Goal: Use online tool/utility

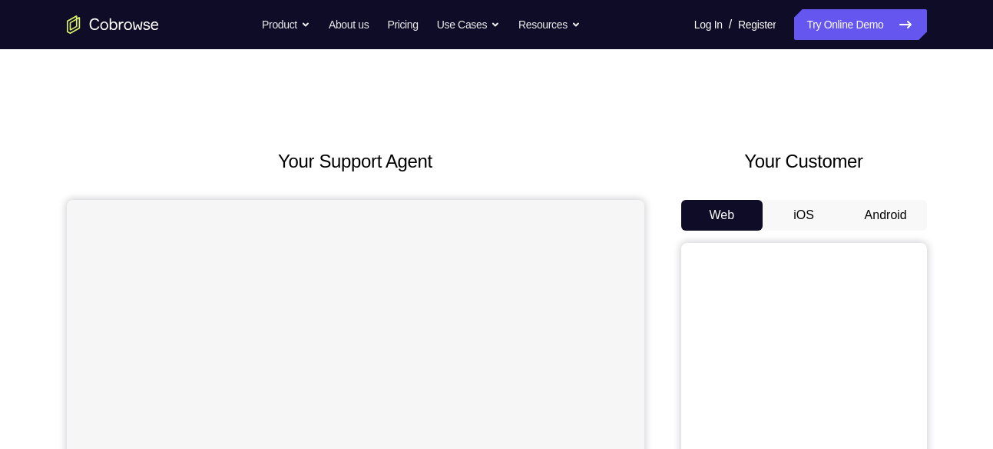
click at [899, 222] on button "Android" at bounding box center [886, 215] width 82 height 31
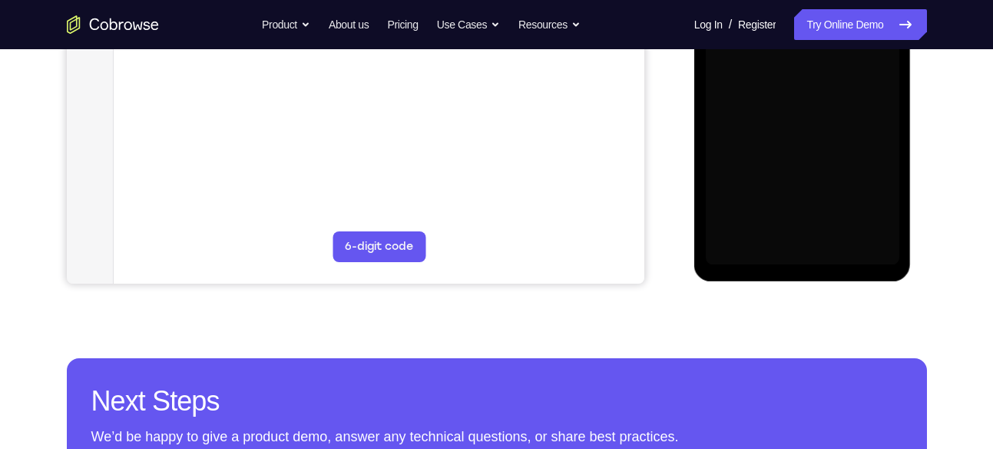
scroll to position [436, 0]
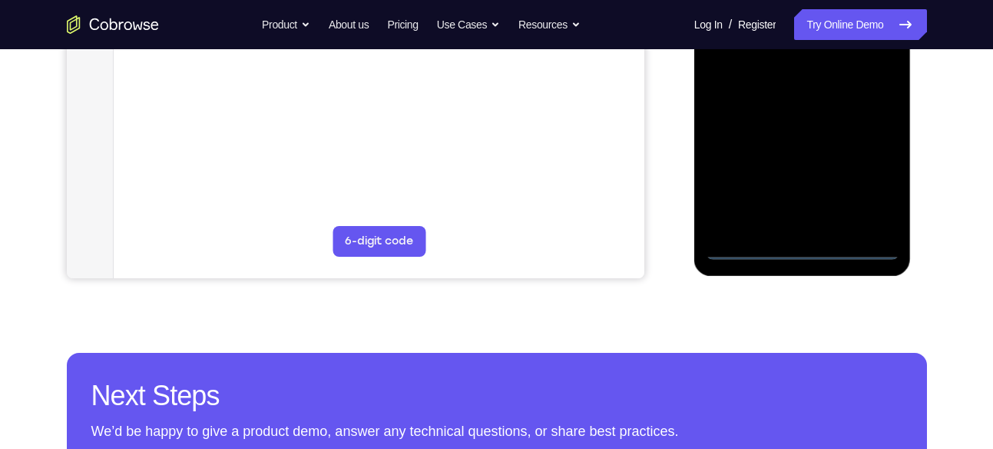
click at [803, 252] on div at bounding box center [803, 44] width 194 height 430
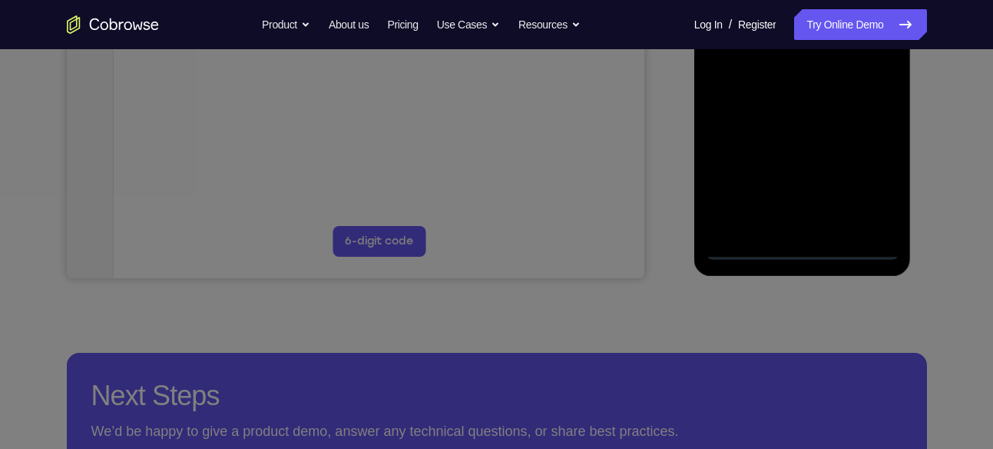
click at [862, 180] on icon at bounding box center [502, 153] width 1005 height 589
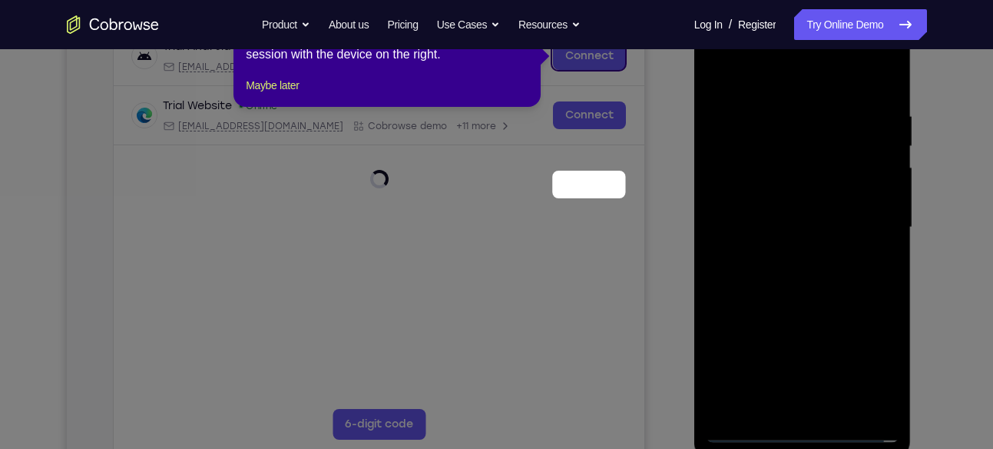
scroll to position [122, 0]
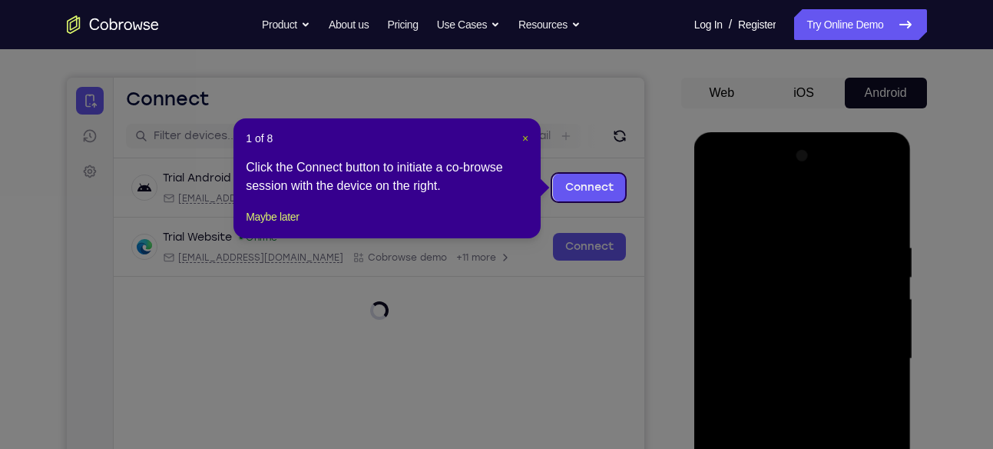
click at [527, 141] on span "×" at bounding box center [525, 138] width 6 height 12
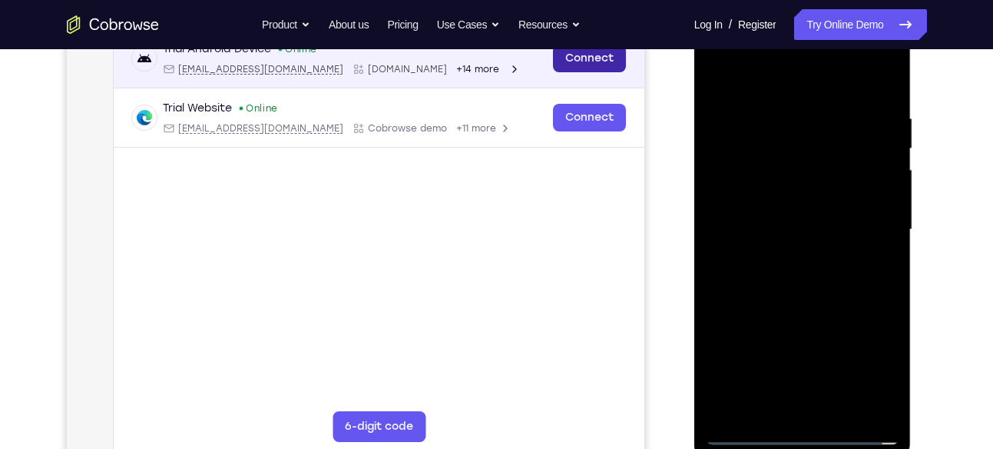
scroll to position [253, 0]
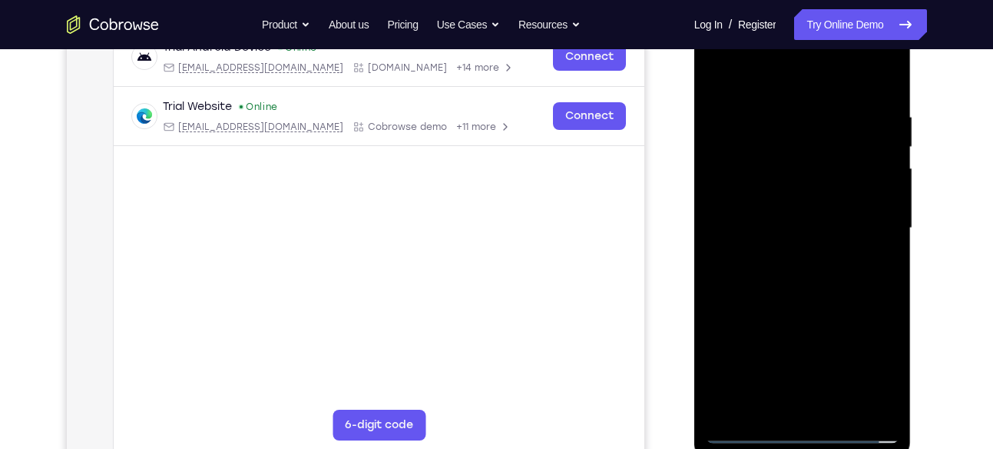
click at [860, 363] on div at bounding box center [803, 228] width 194 height 430
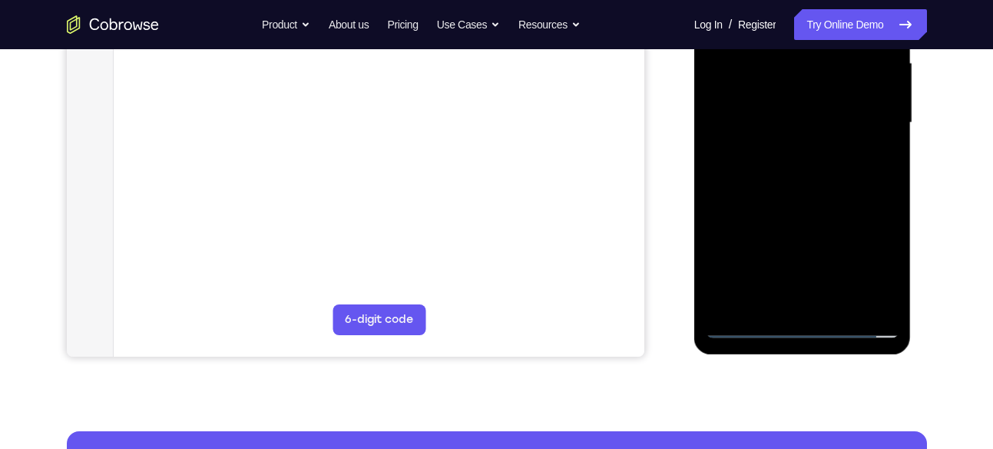
scroll to position [364, 0]
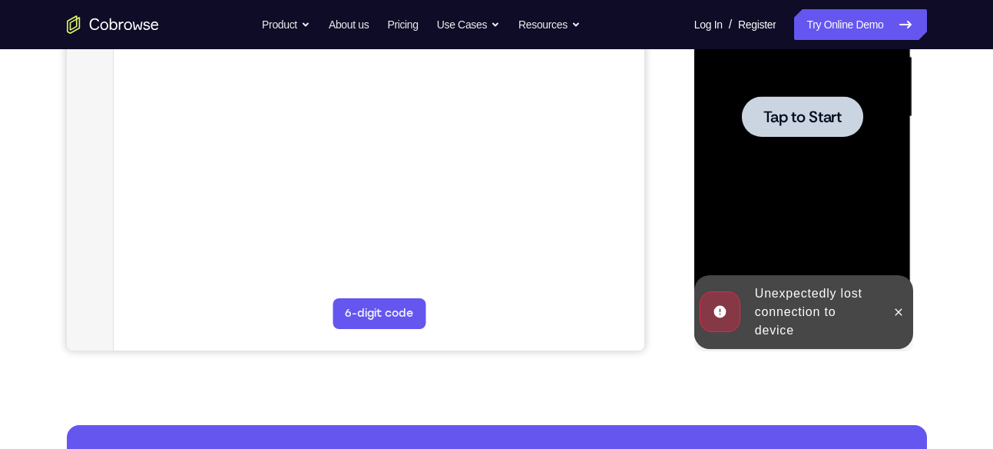
click at [796, 139] on div at bounding box center [803, 117] width 194 height 430
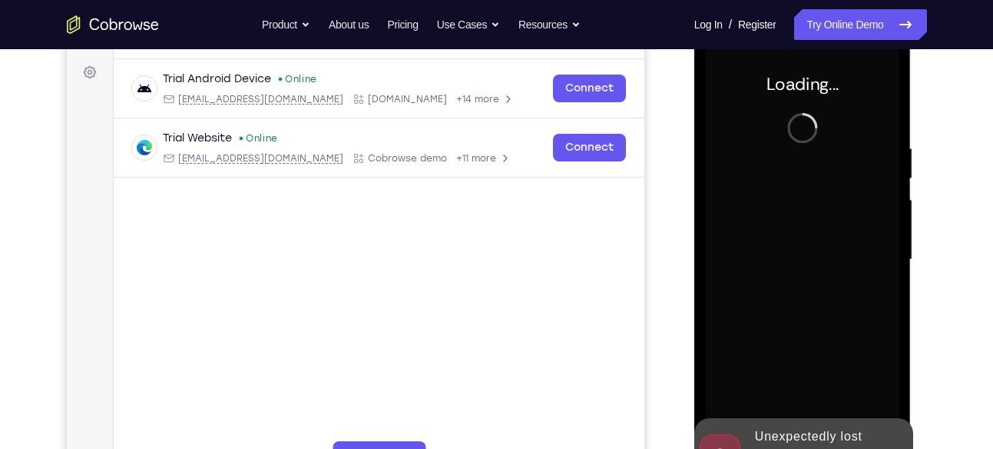
scroll to position [210, 0]
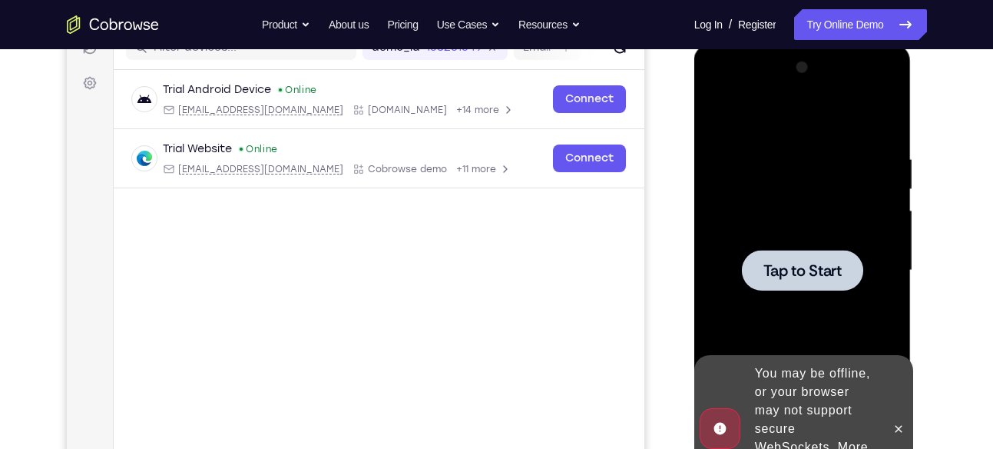
click at [774, 305] on div at bounding box center [803, 270] width 194 height 430
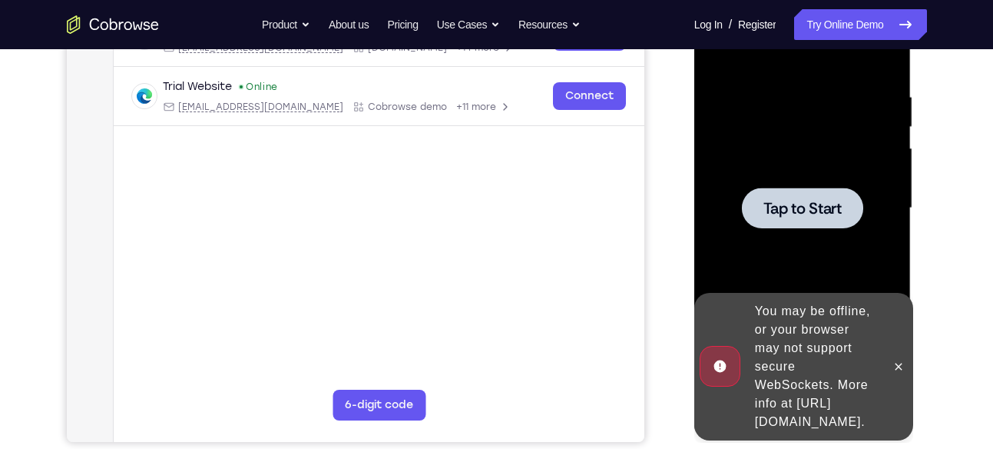
click at [790, 200] on span "Tap to Start" at bounding box center [802, 207] width 78 height 15
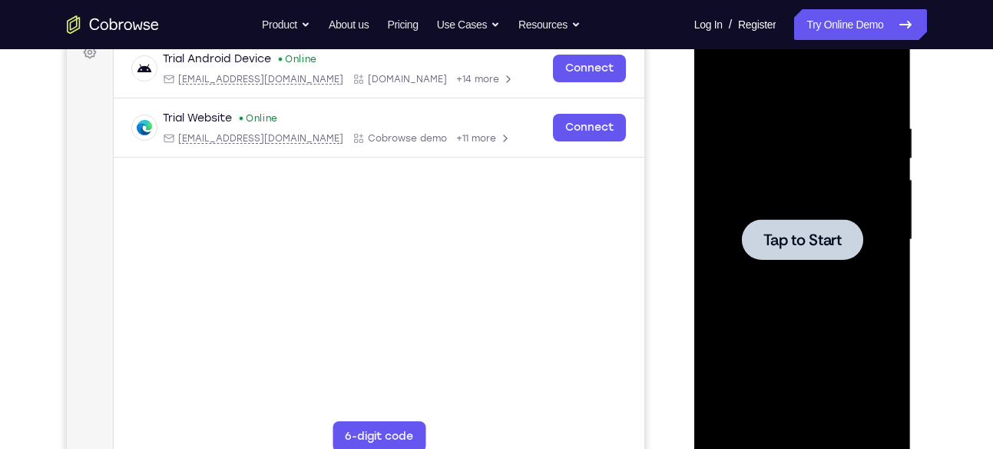
scroll to position [239, 0]
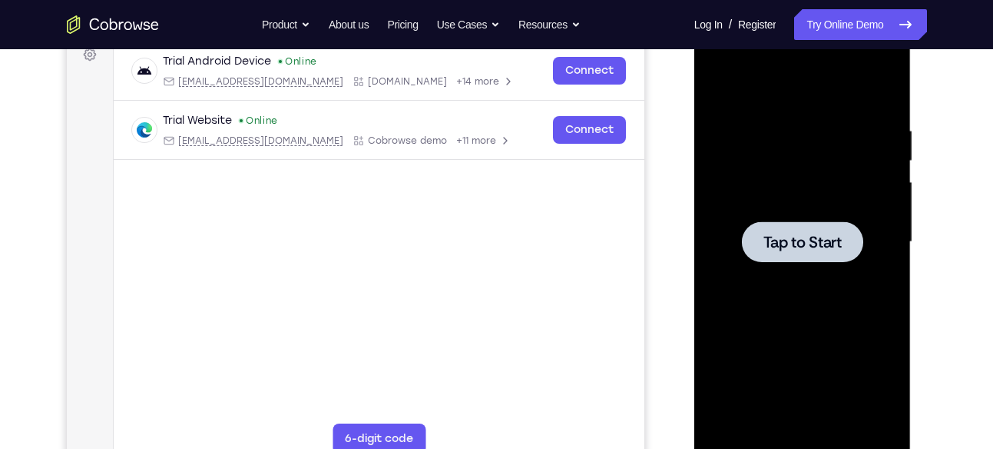
click at [790, 200] on div at bounding box center [803, 242] width 194 height 430
click at [789, 212] on div at bounding box center [803, 242] width 194 height 430
click at [797, 243] on span "Tap to Start" at bounding box center [802, 241] width 78 height 15
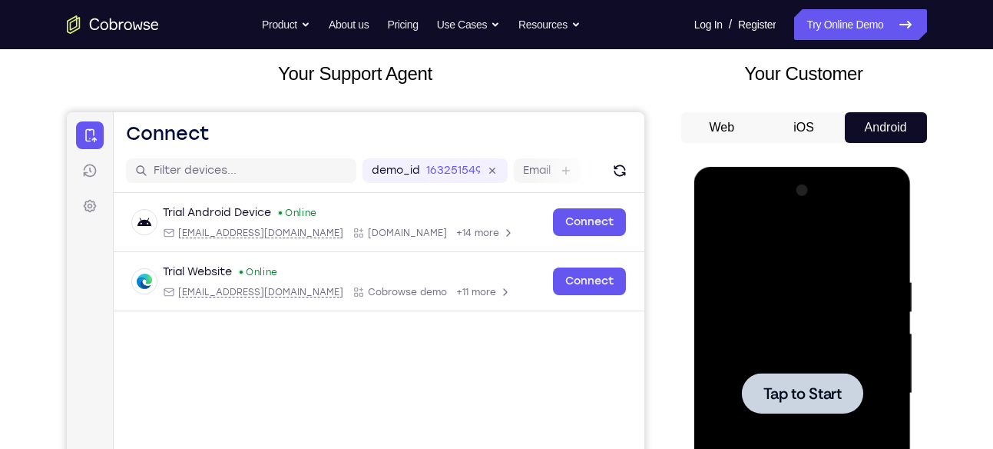
scroll to position [88, 0]
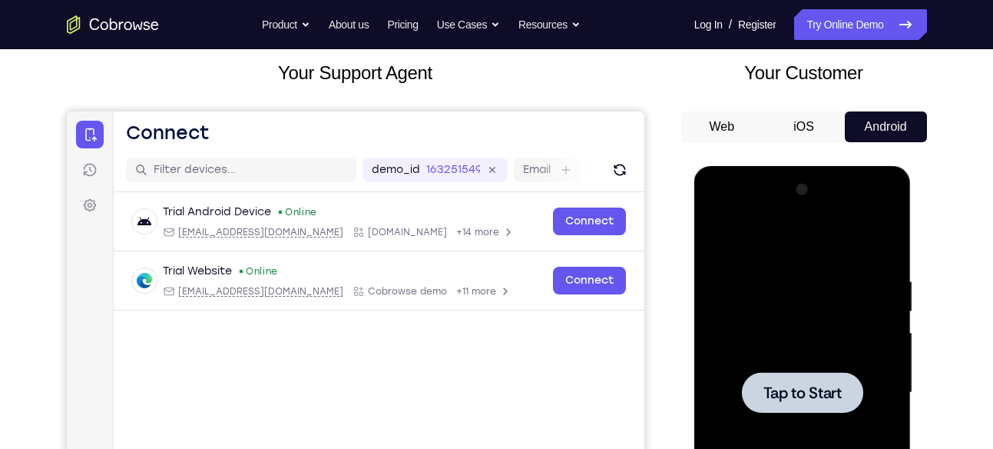
click at [810, 118] on button "iOS" at bounding box center [804, 126] width 82 height 31
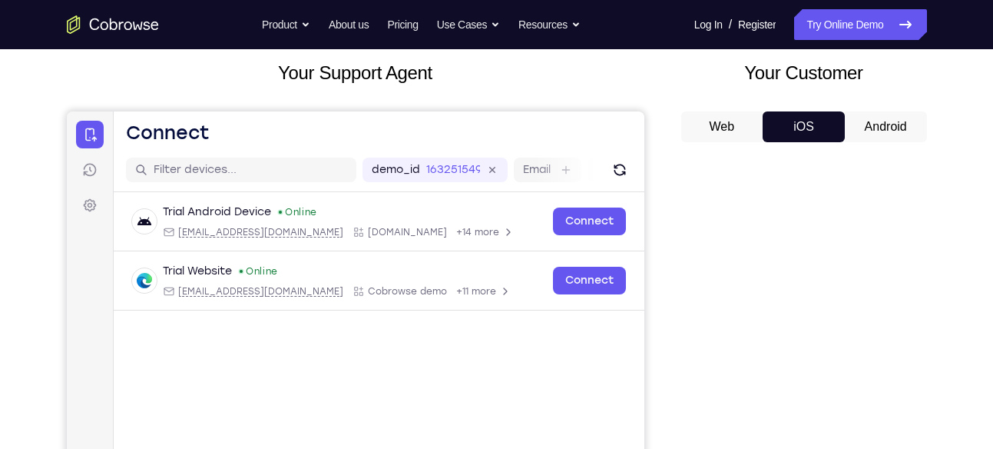
click at [887, 119] on button "Android" at bounding box center [886, 126] width 82 height 31
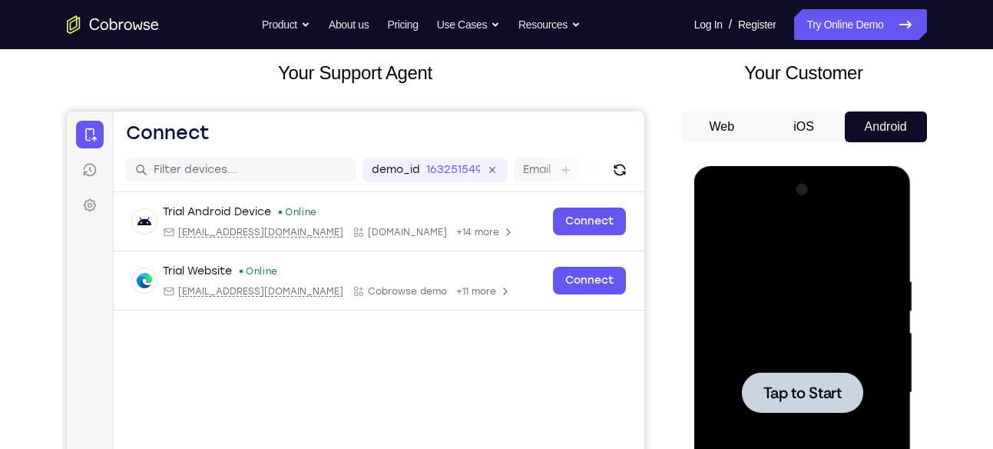
click at [807, 403] on div at bounding box center [802, 392] width 121 height 41
click at [780, 374] on div at bounding box center [802, 392] width 121 height 41
click at [823, 360] on div at bounding box center [803, 392] width 194 height 430
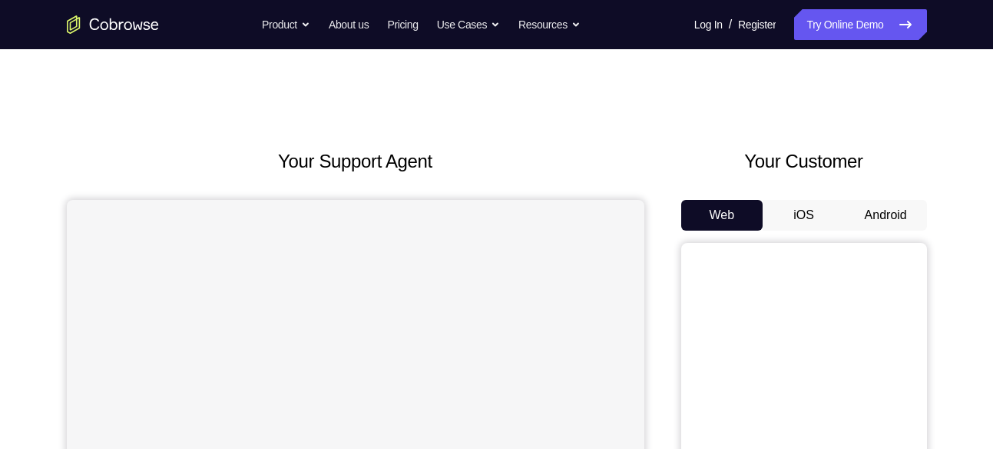
click at [885, 207] on button "Android" at bounding box center [886, 215] width 82 height 31
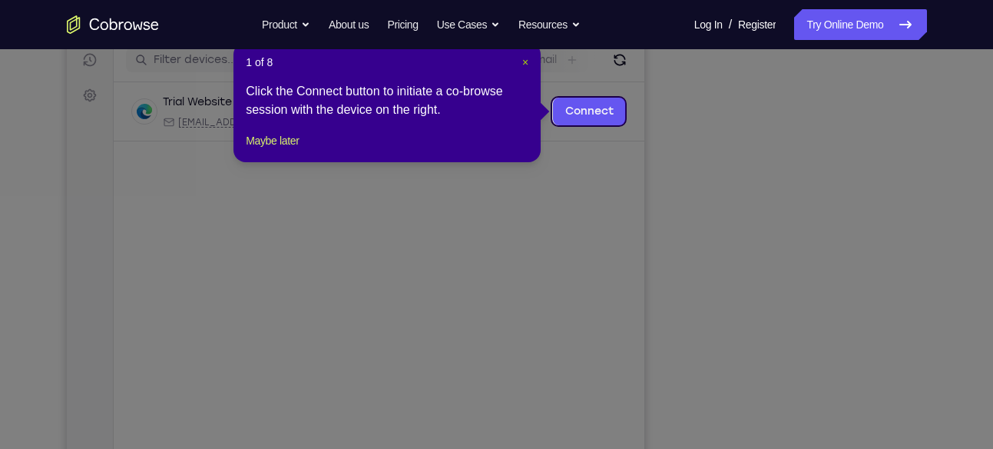
click at [525, 65] on span "×" at bounding box center [525, 62] width 6 height 12
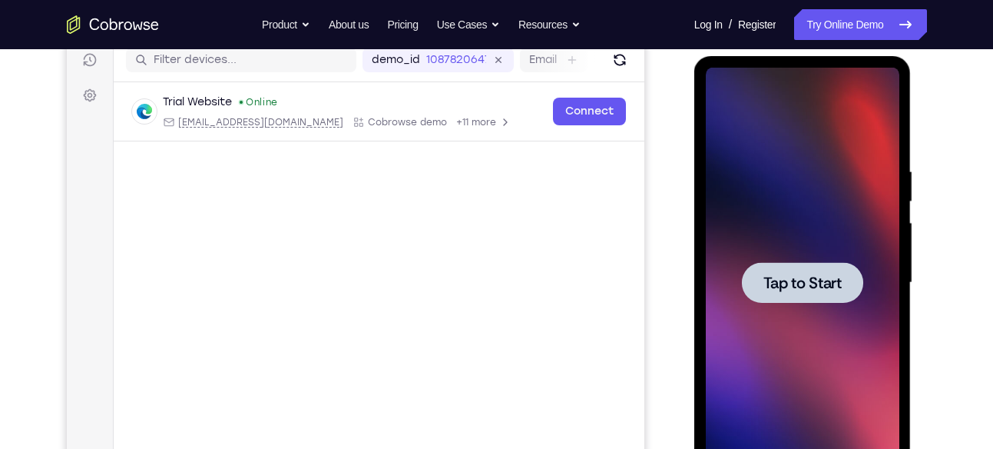
click at [766, 277] on span "Tap to Start" at bounding box center [802, 282] width 78 height 15
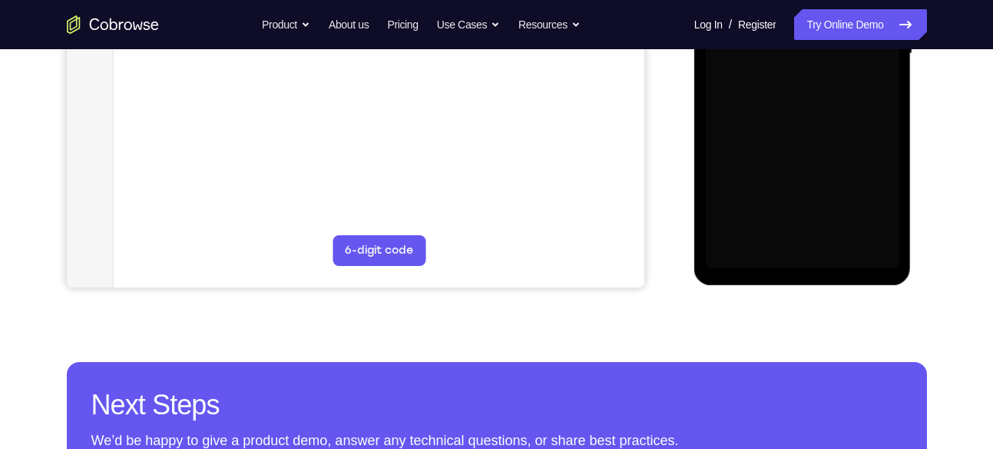
scroll to position [428, 0]
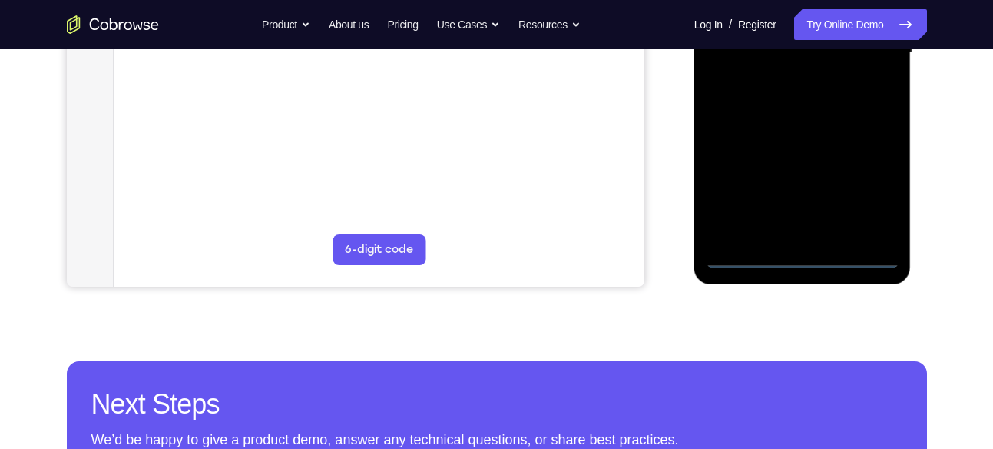
click at [806, 260] on div at bounding box center [803, 53] width 194 height 430
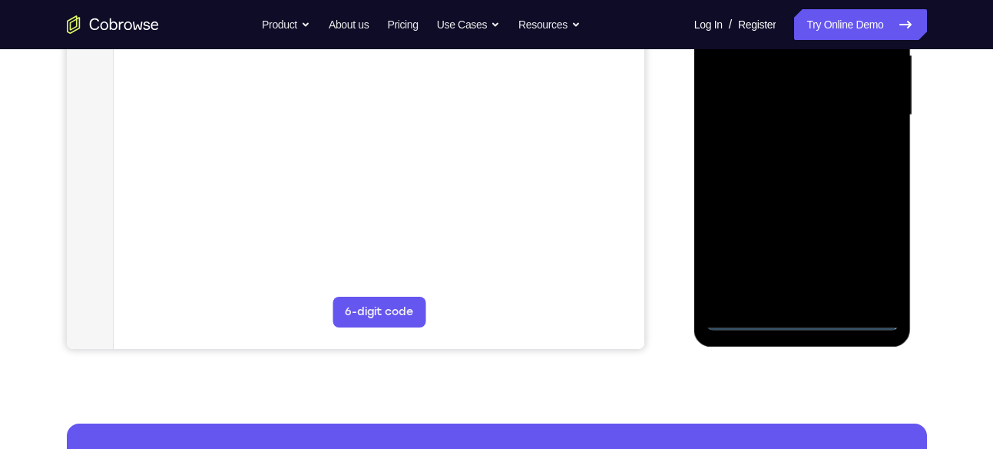
scroll to position [373, 0]
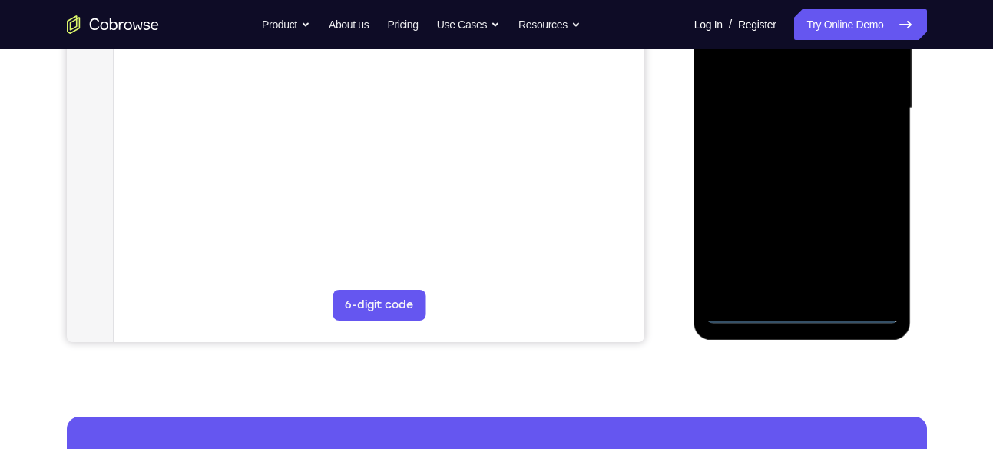
click at [872, 247] on div at bounding box center [803, 108] width 194 height 430
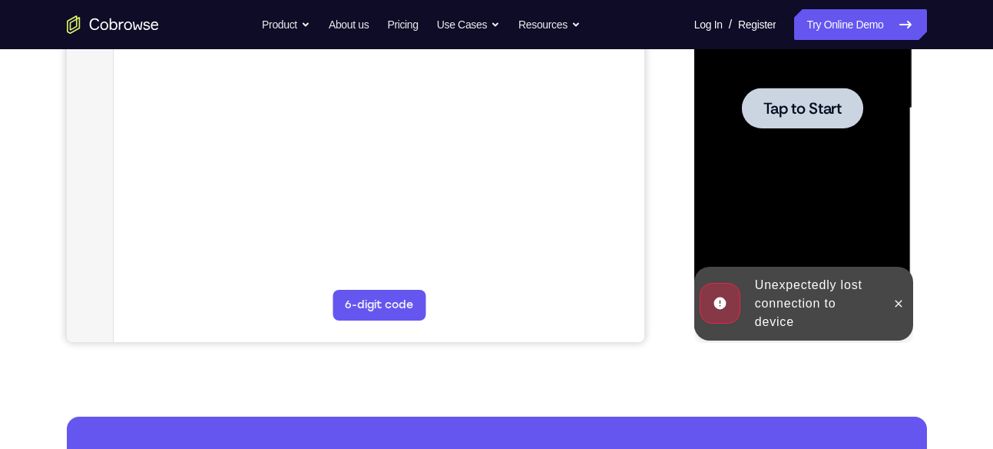
click at [793, 124] on div at bounding box center [802, 108] width 121 height 41
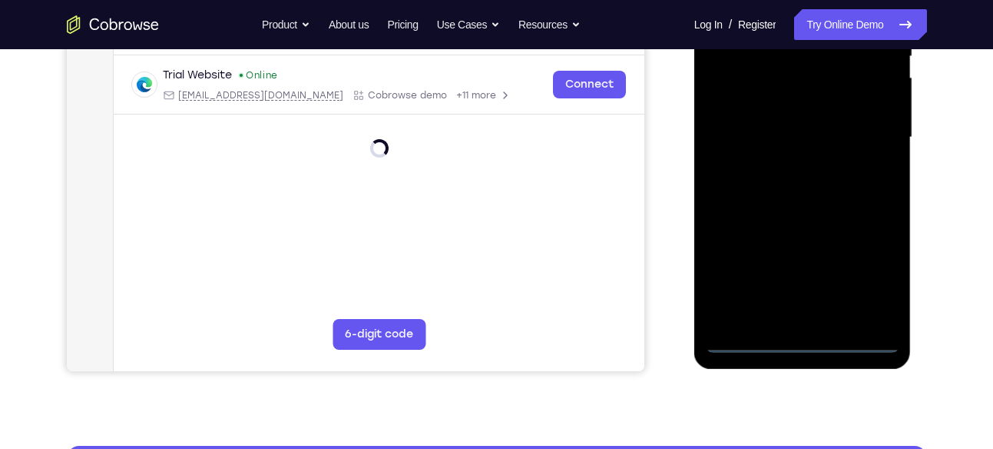
scroll to position [343, 0]
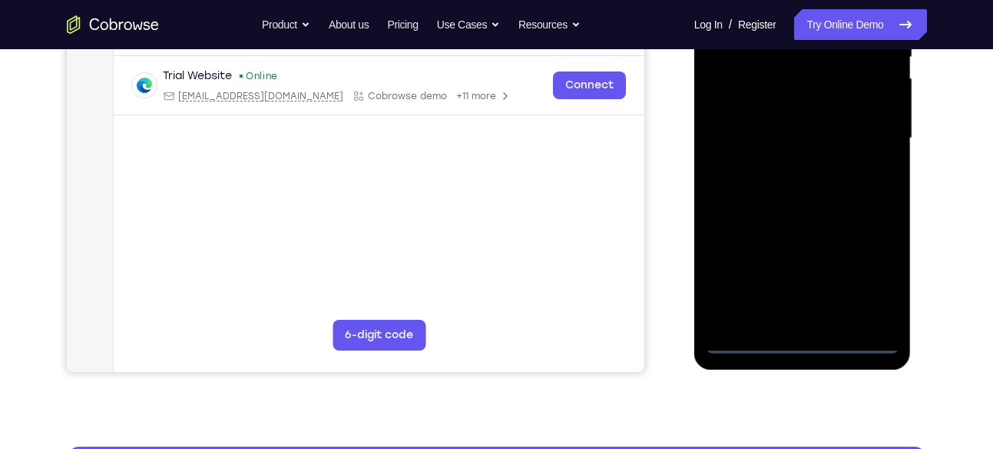
click at [804, 345] on div at bounding box center [803, 138] width 194 height 430
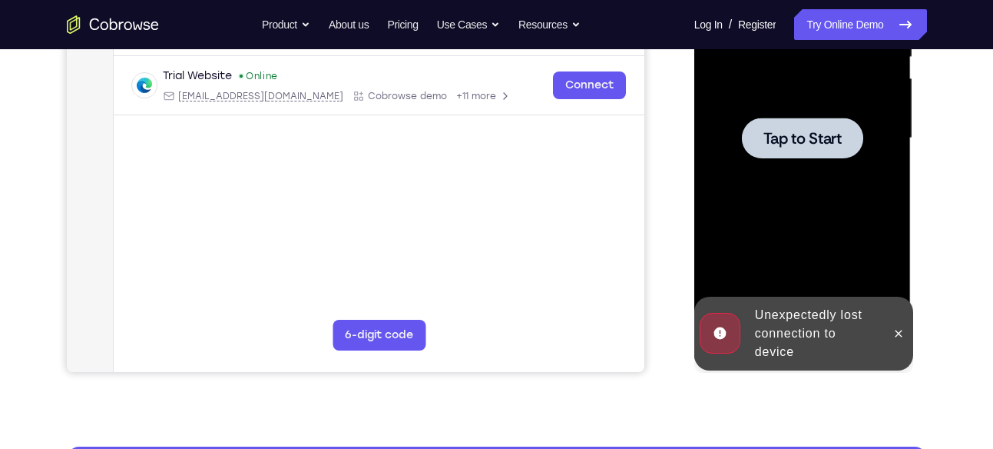
click at [764, 151] on div at bounding box center [802, 138] width 121 height 41
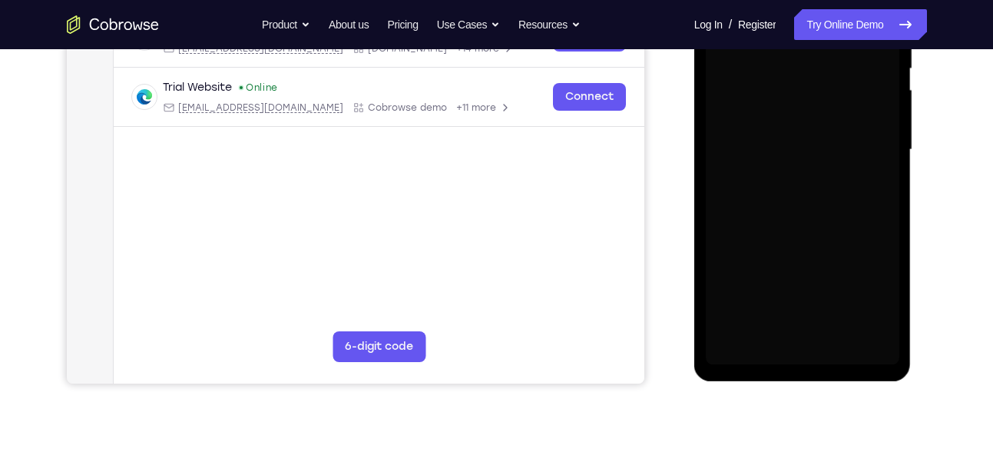
scroll to position [333, 0]
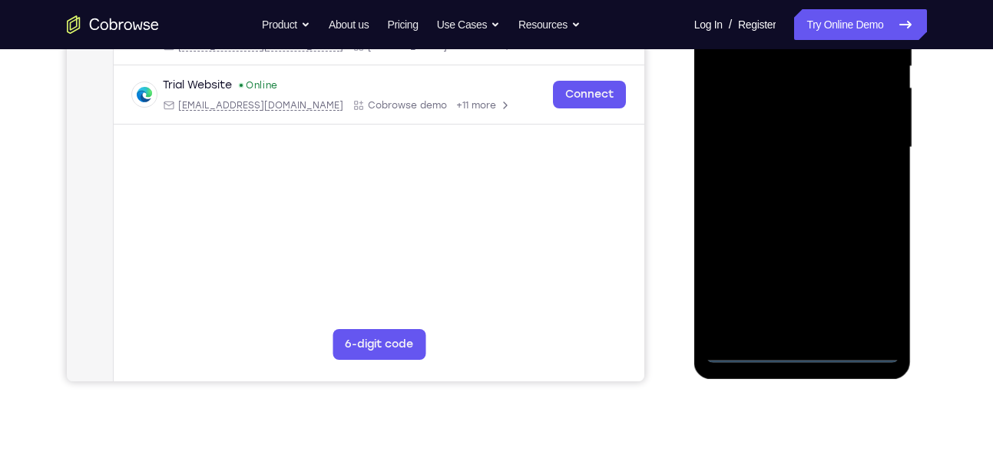
click at [809, 348] on div at bounding box center [803, 147] width 194 height 430
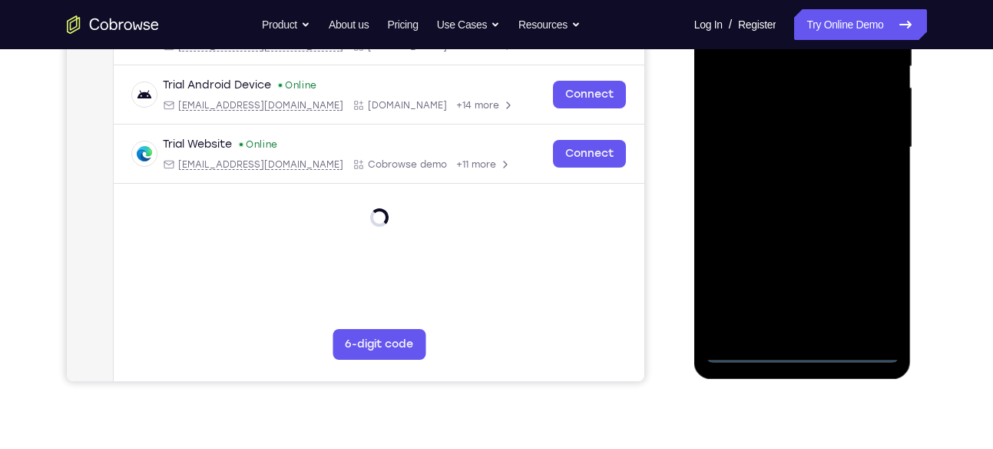
click at [878, 283] on div at bounding box center [803, 147] width 194 height 430
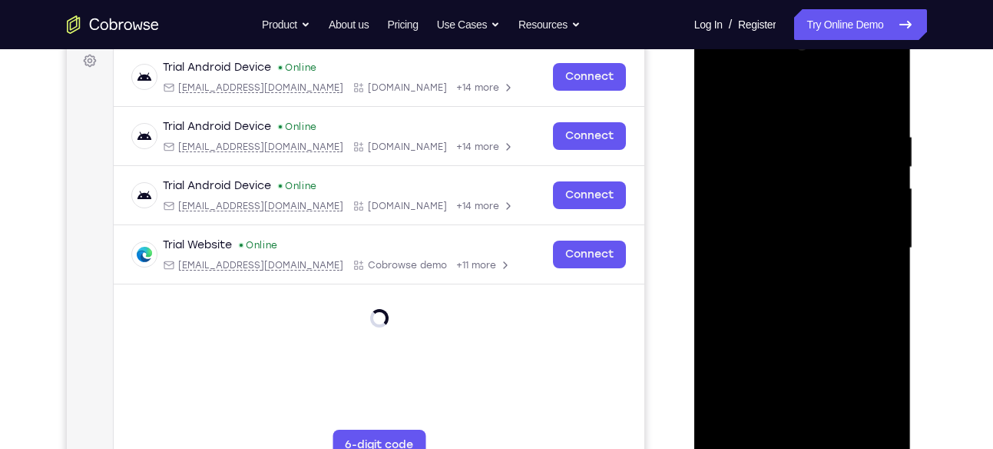
scroll to position [231, 0]
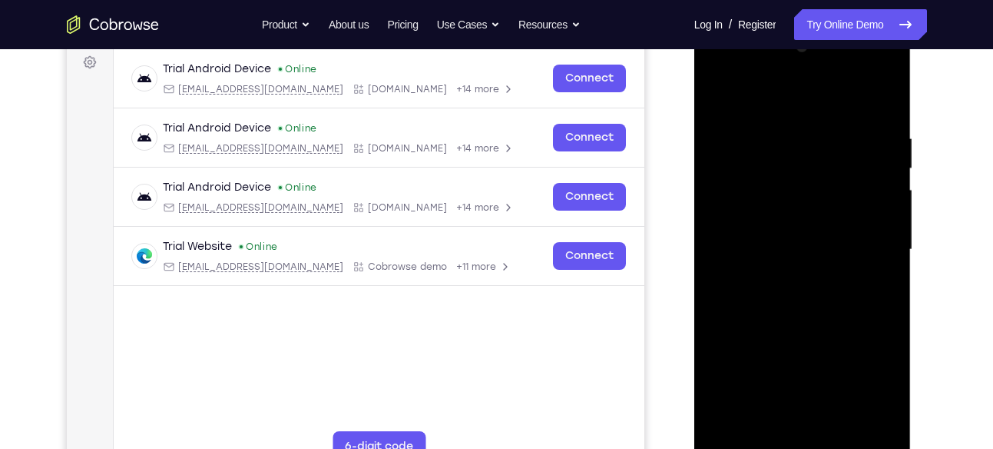
click at [767, 101] on div at bounding box center [803, 250] width 194 height 430
click at [869, 246] on div at bounding box center [803, 250] width 194 height 430
click at [783, 276] on div at bounding box center [803, 250] width 194 height 430
click at [790, 235] on div at bounding box center [803, 250] width 194 height 430
click at [823, 248] on div at bounding box center [803, 250] width 194 height 430
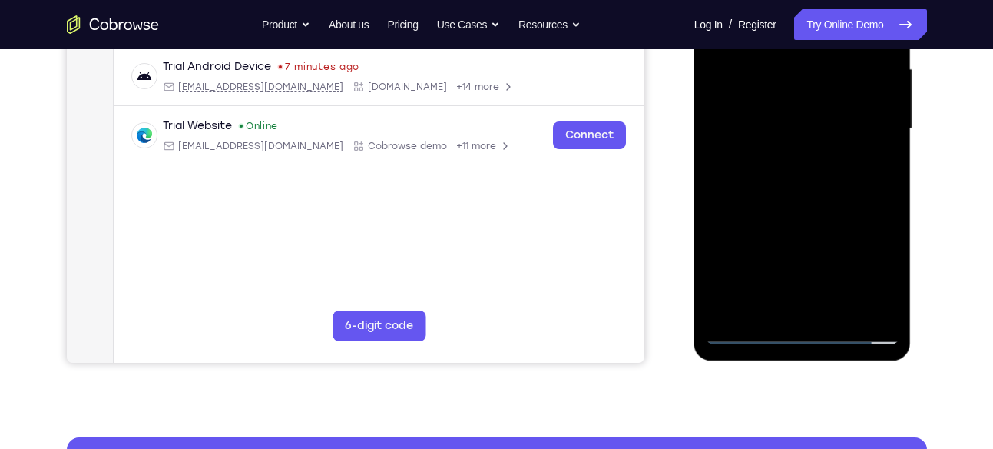
scroll to position [353, 0]
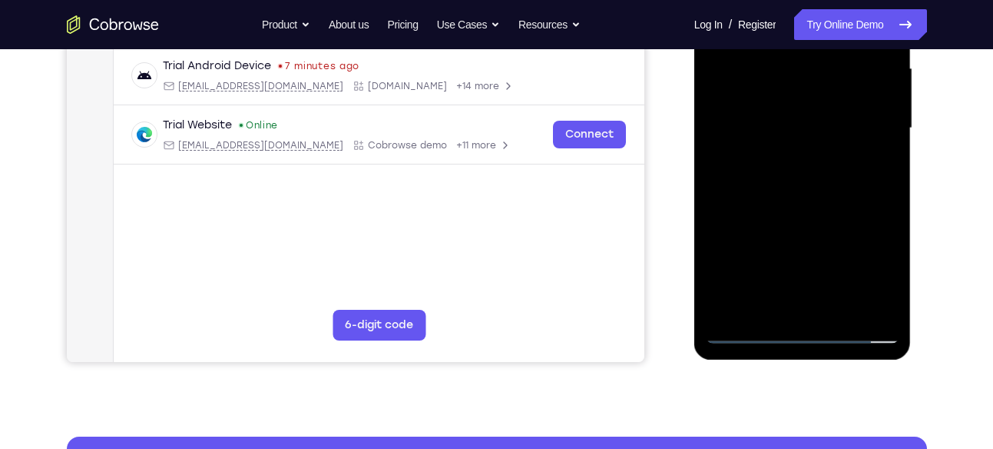
click at [789, 181] on div at bounding box center [803, 128] width 194 height 430
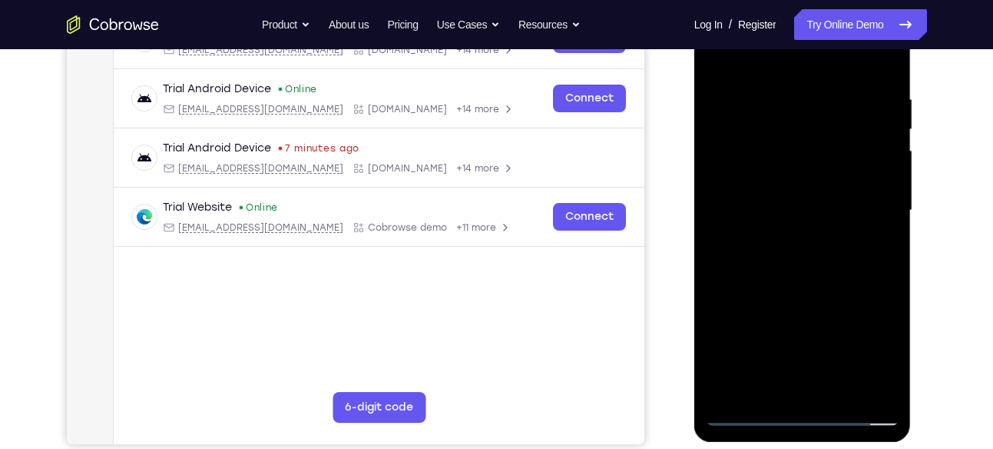
scroll to position [270, 0]
click at [796, 248] on div at bounding box center [803, 211] width 194 height 430
click at [800, 271] on div at bounding box center [803, 211] width 194 height 430
click at [836, 394] on div at bounding box center [803, 211] width 194 height 430
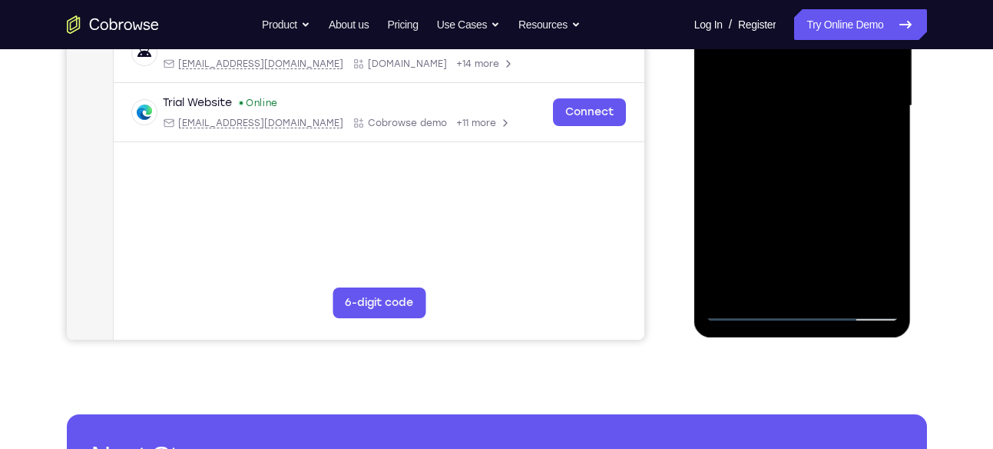
scroll to position [373, 0]
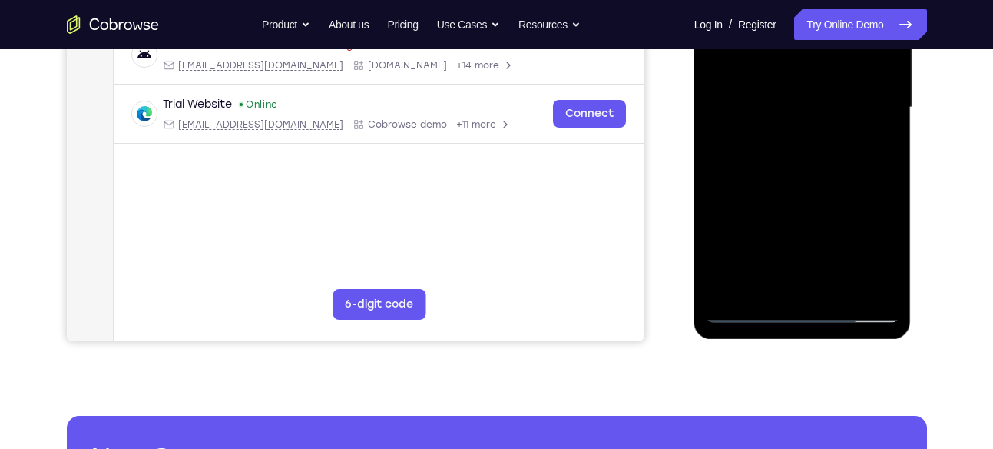
click at [840, 286] on div at bounding box center [803, 107] width 194 height 430
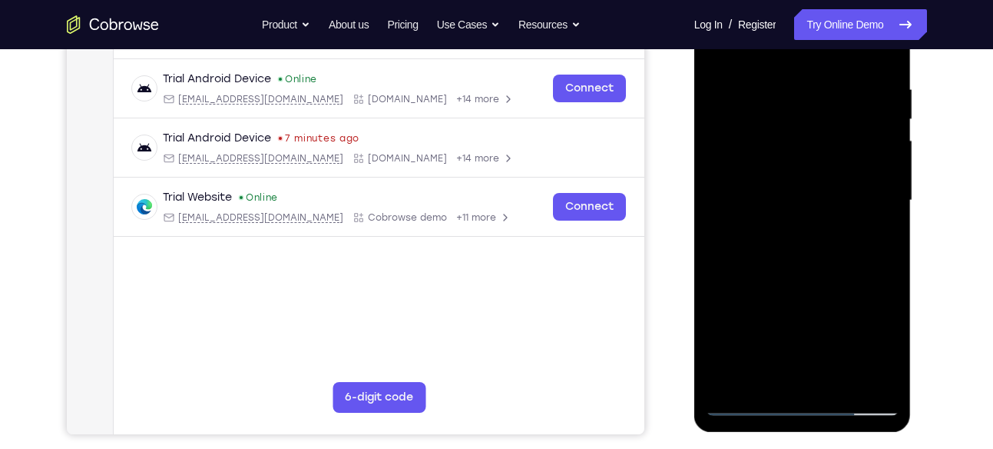
scroll to position [280, 0]
click at [817, 280] on div at bounding box center [803, 201] width 194 height 430
click at [806, 250] on div at bounding box center [803, 201] width 194 height 430
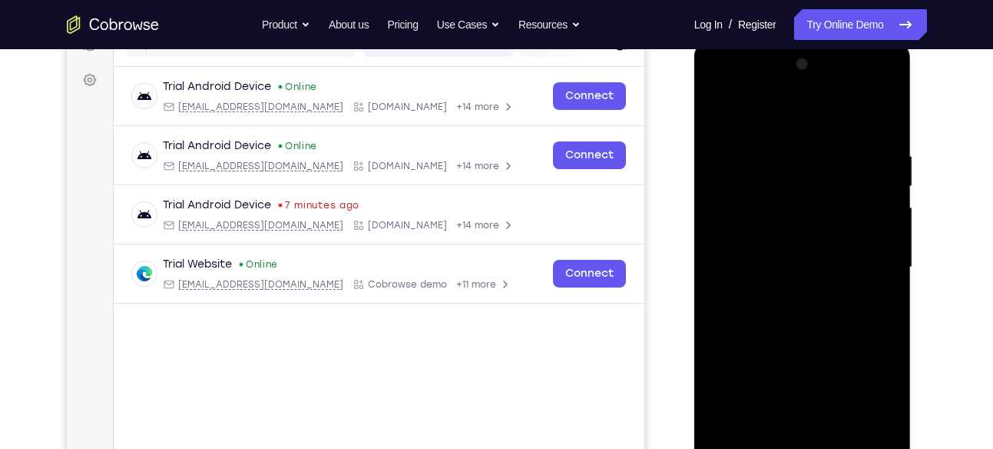
scroll to position [214, 0]
click at [879, 306] on div at bounding box center [803, 266] width 194 height 430
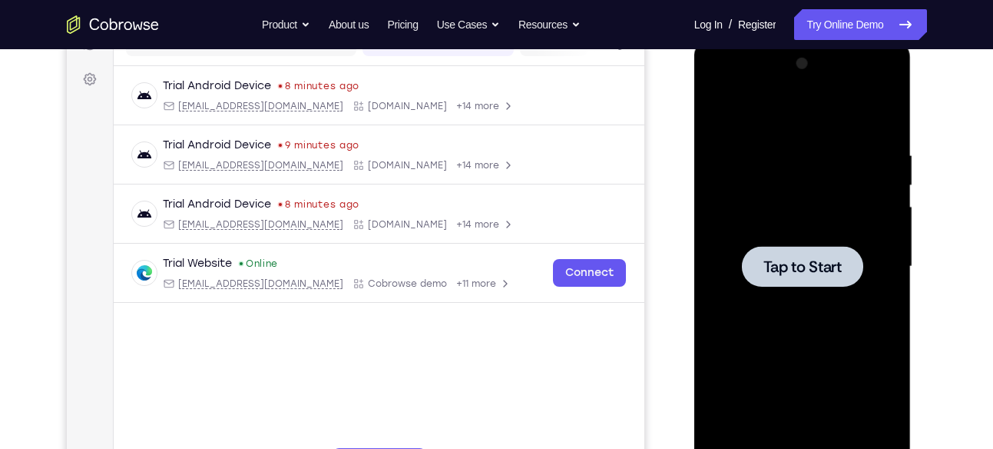
click at [780, 290] on div at bounding box center [803, 266] width 194 height 430
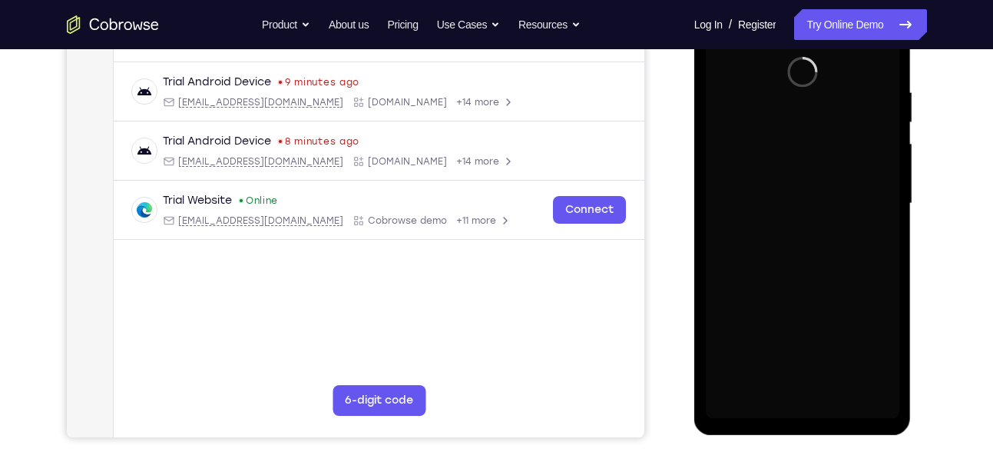
scroll to position [288, 0]
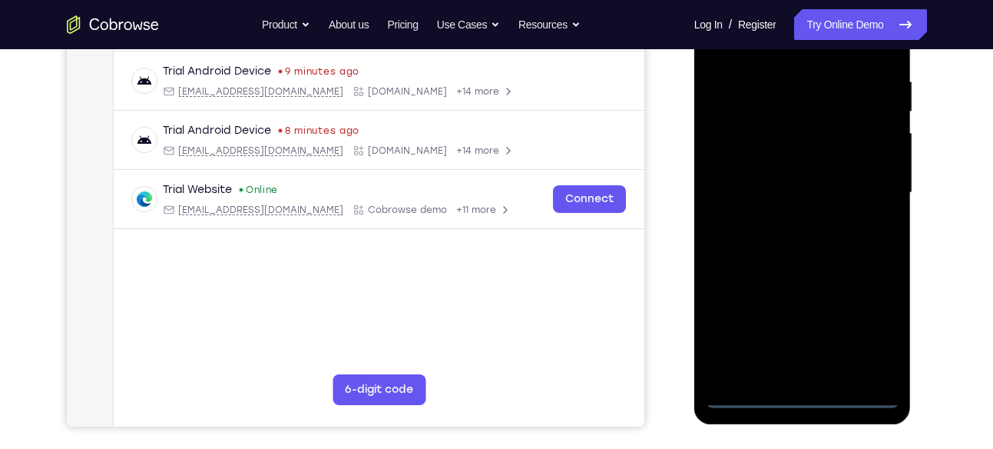
click at [801, 397] on div at bounding box center [803, 193] width 194 height 430
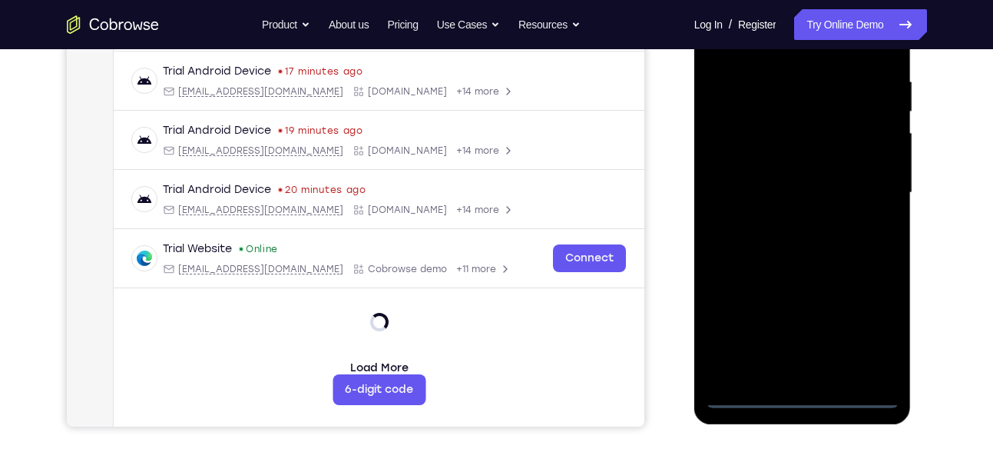
click at [865, 327] on div at bounding box center [803, 193] width 194 height 430
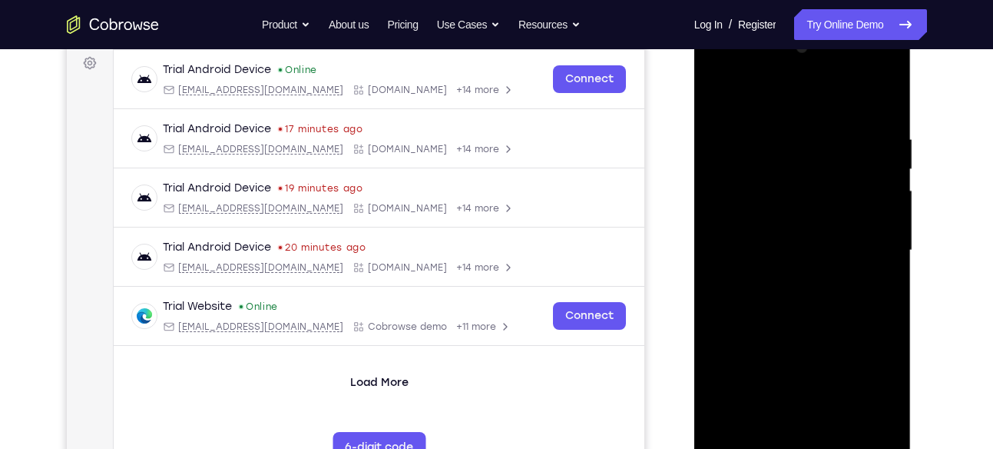
scroll to position [234, 0]
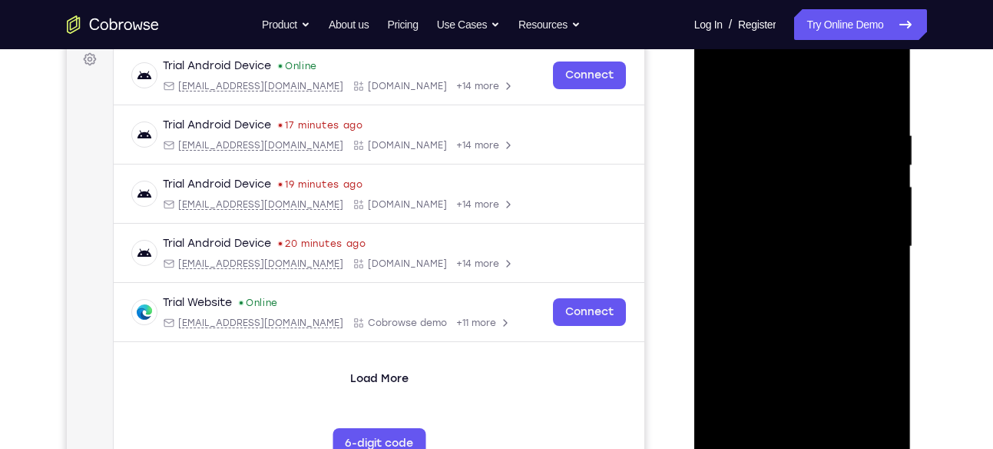
click at [790, 88] on div at bounding box center [803, 246] width 194 height 430
click at [866, 235] on div at bounding box center [803, 246] width 194 height 430
click at [786, 270] on div at bounding box center [803, 246] width 194 height 430
click at [797, 230] on div at bounding box center [803, 246] width 194 height 430
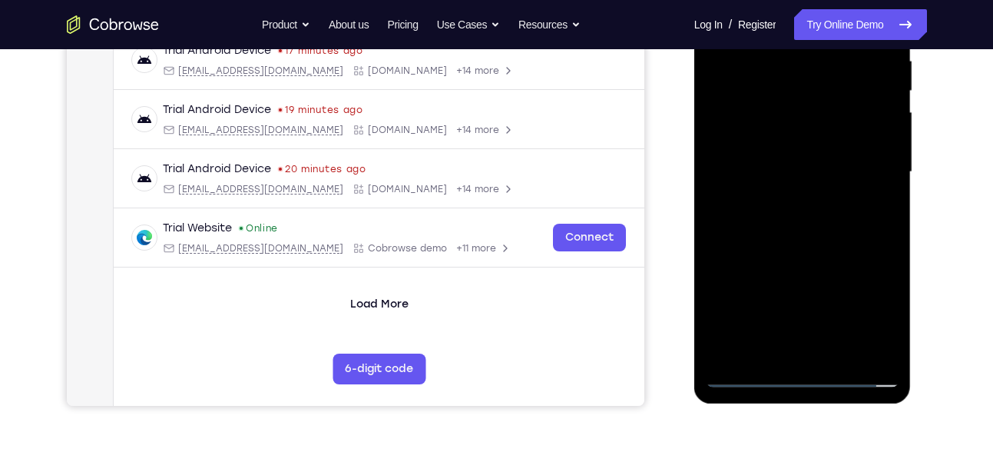
scroll to position [310, 0]
click at [757, 108] on div at bounding box center [803, 171] width 194 height 430
click at [798, 165] on div at bounding box center [803, 171] width 194 height 430
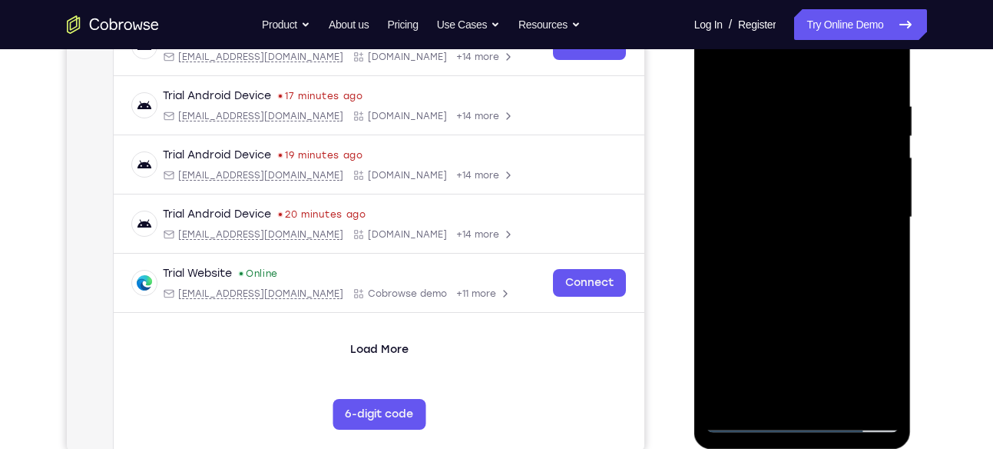
scroll to position [283, 0]
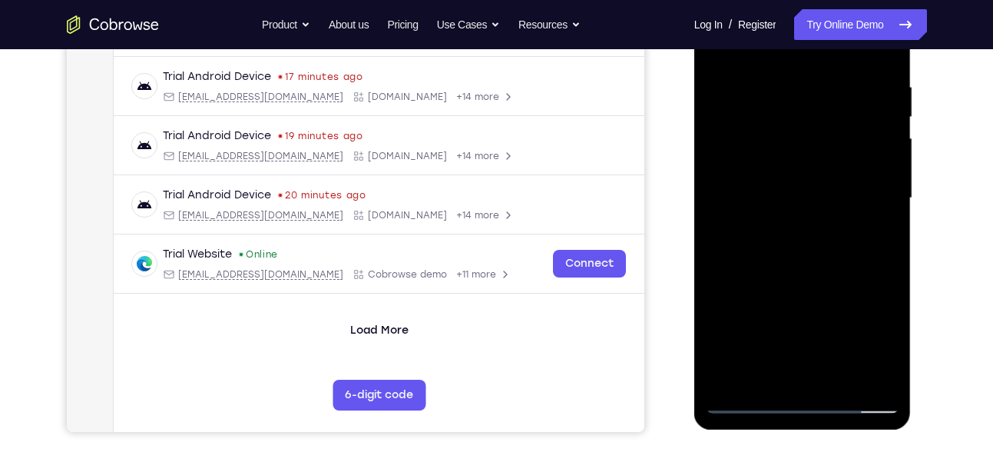
click at [796, 244] on div at bounding box center [803, 198] width 194 height 430
click at [796, 239] on div at bounding box center [803, 198] width 194 height 430
click at [782, 251] on div at bounding box center [803, 198] width 194 height 430
click at [840, 385] on div at bounding box center [803, 198] width 194 height 430
click at [825, 277] on div at bounding box center [803, 198] width 194 height 430
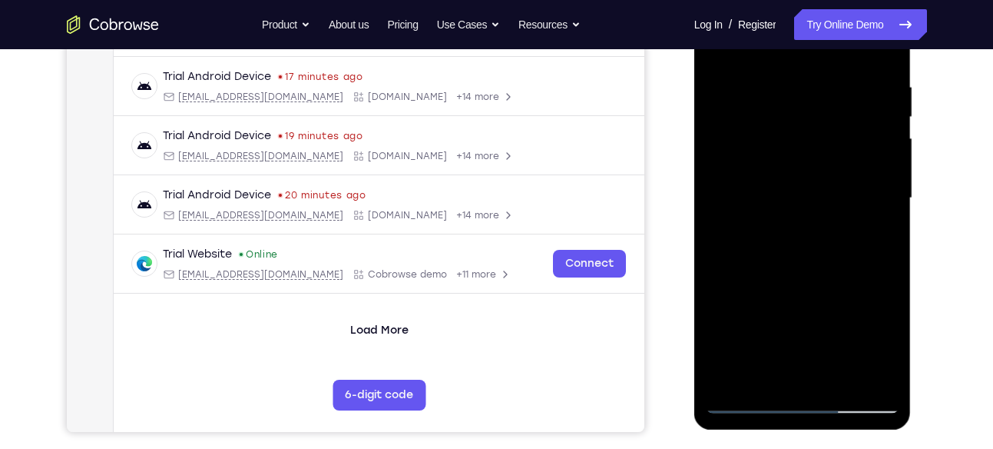
click at [796, 310] on div at bounding box center [803, 198] width 194 height 430
click at [745, 373] on div at bounding box center [803, 198] width 194 height 430
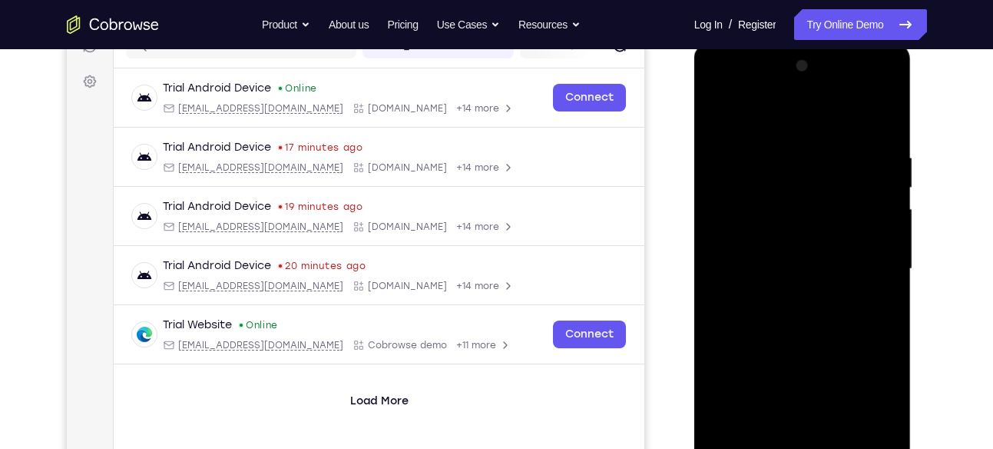
scroll to position [211, 0]
click at [721, 117] on div at bounding box center [803, 270] width 194 height 430
click at [758, 135] on div at bounding box center [803, 270] width 194 height 430
click at [782, 134] on div at bounding box center [803, 270] width 194 height 430
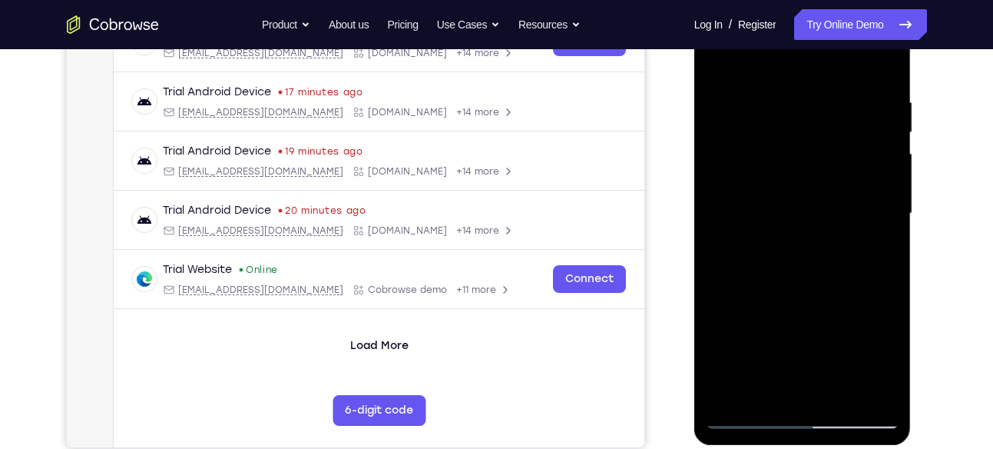
scroll to position [267, 0]
click at [757, 155] on div at bounding box center [803, 214] width 194 height 430
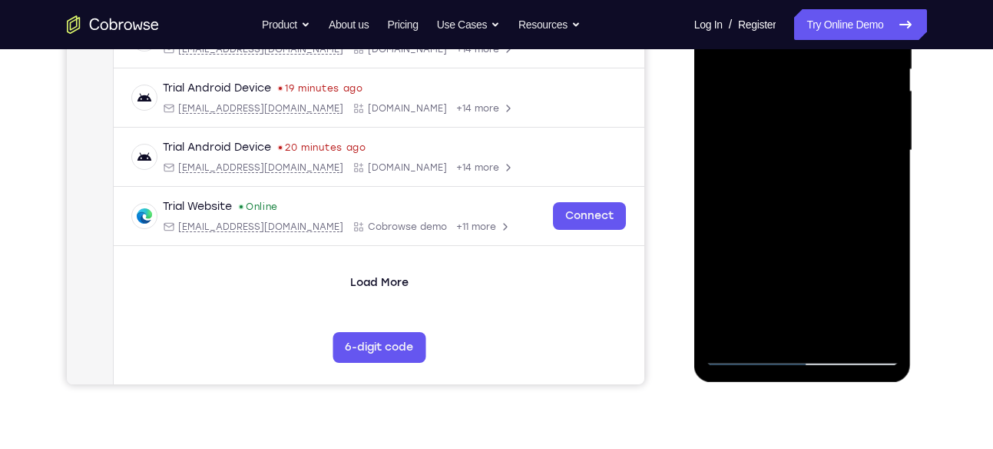
click at [757, 327] on div at bounding box center [803, 150] width 194 height 430
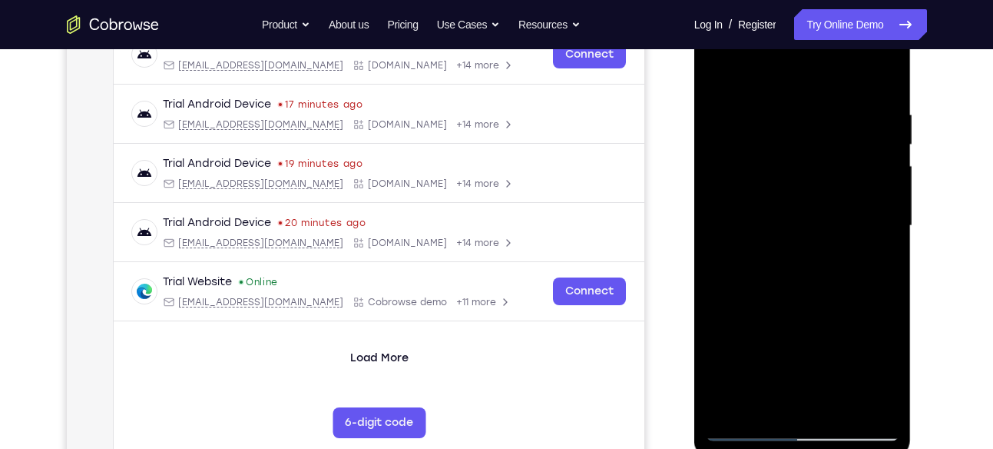
scroll to position [227, 0]
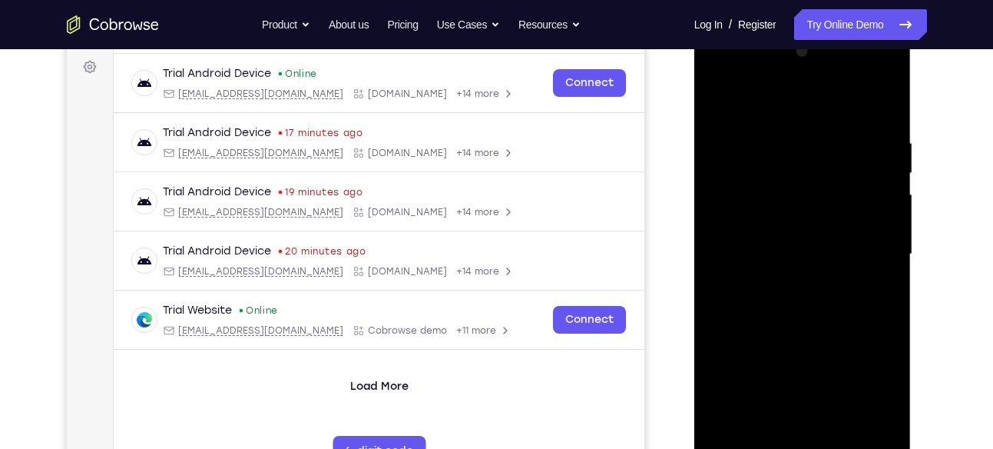
click at [720, 98] on div at bounding box center [803, 254] width 194 height 430
click at [787, 113] on div at bounding box center [803, 254] width 194 height 430
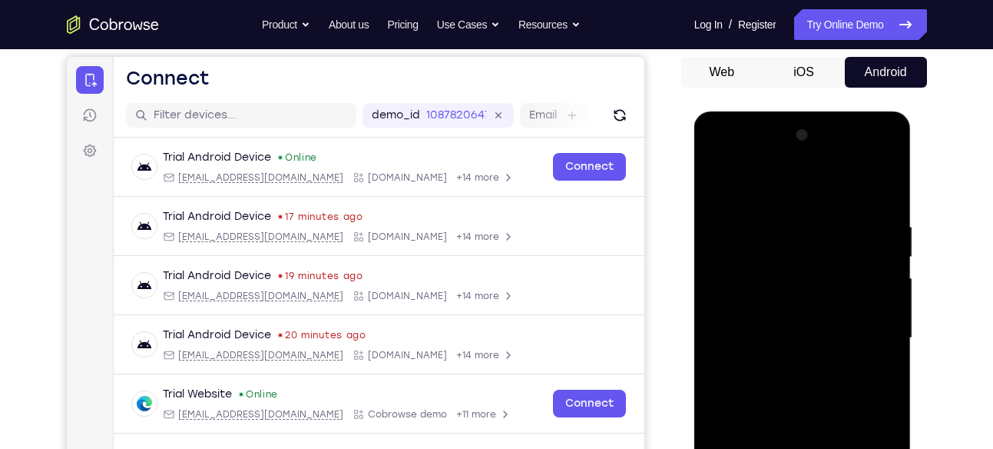
scroll to position [141, 0]
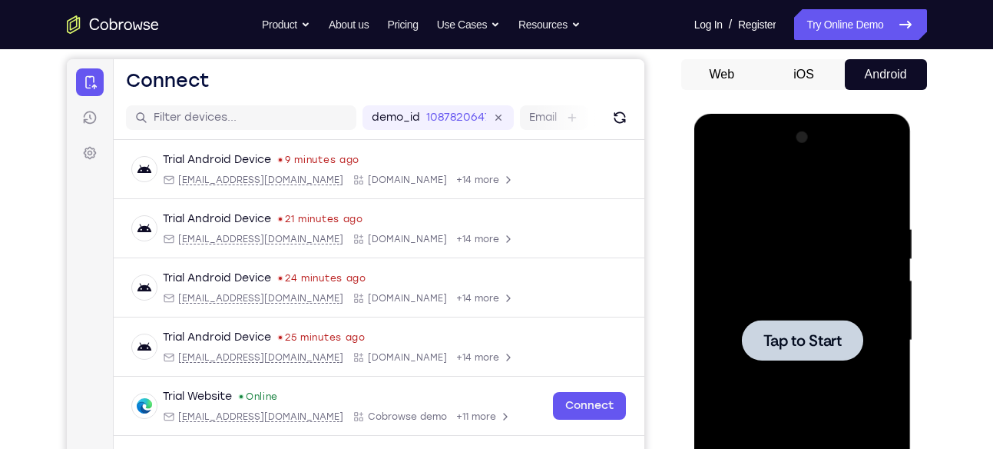
click at [734, 292] on div at bounding box center [803, 340] width 194 height 430
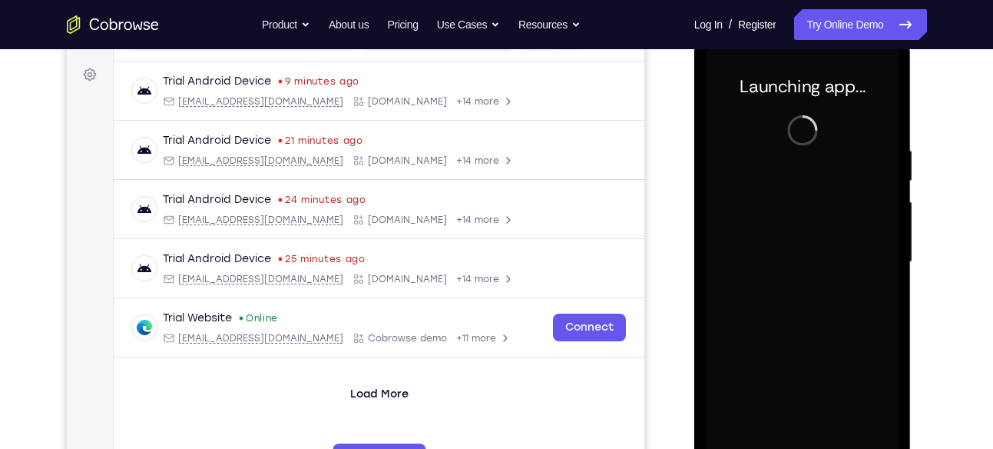
scroll to position [308, 0]
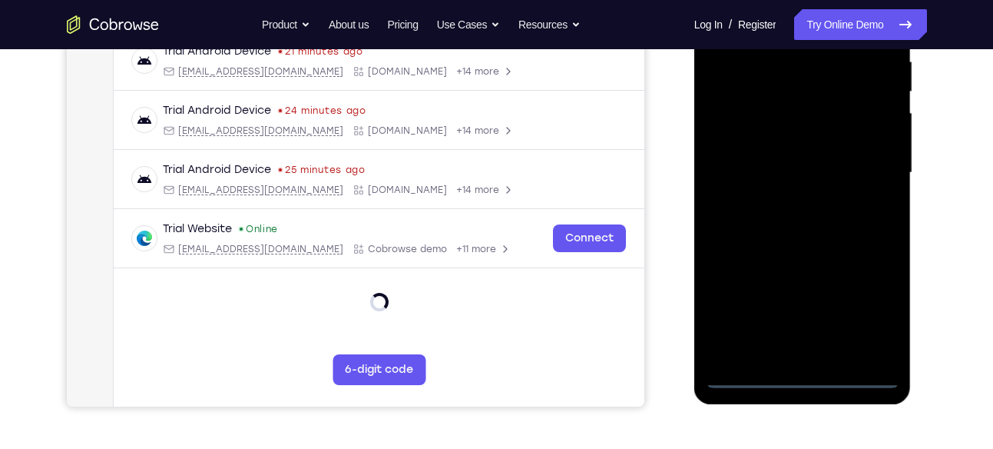
click at [809, 379] on div at bounding box center [803, 173] width 194 height 430
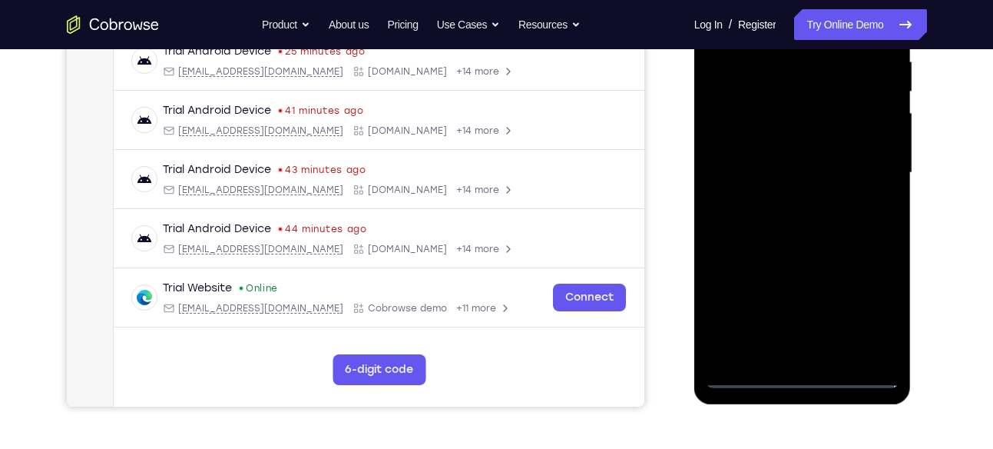
scroll to position [220, 0]
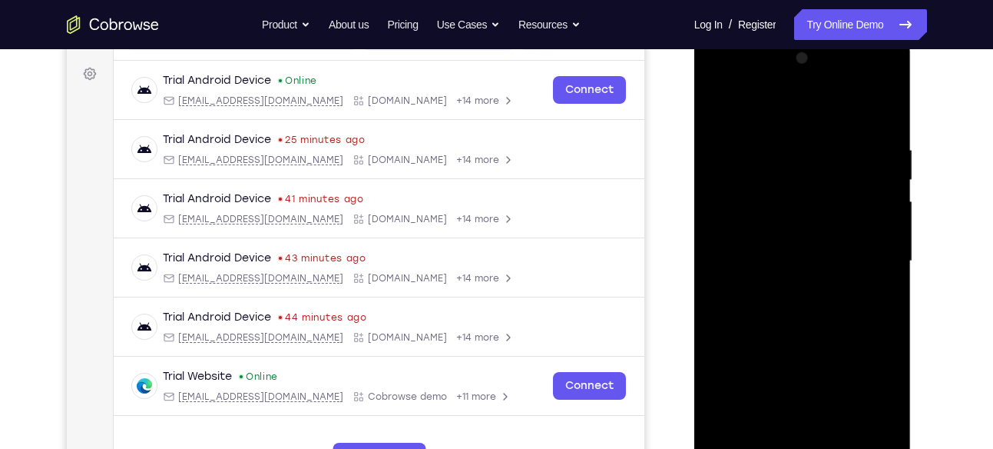
click at [873, 391] on div at bounding box center [803, 261] width 194 height 430
click at [780, 111] on div at bounding box center [803, 261] width 194 height 430
click at [869, 256] on div at bounding box center [803, 261] width 194 height 430
click at [784, 288] on div at bounding box center [803, 261] width 194 height 430
click at [834, 247] on div at bounding box center [803, 261] width 194 height 430
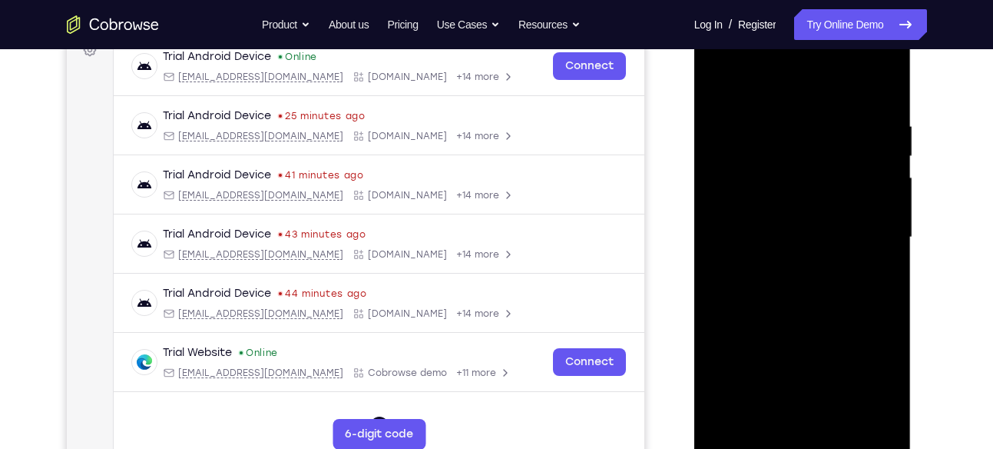
scroll to position [244, 0]
click at [812, 235] on div at bounding box center [803, 237] width 194 height 430
click at [800, 299] on div at bounding box center [803, 237] width 194 height 430
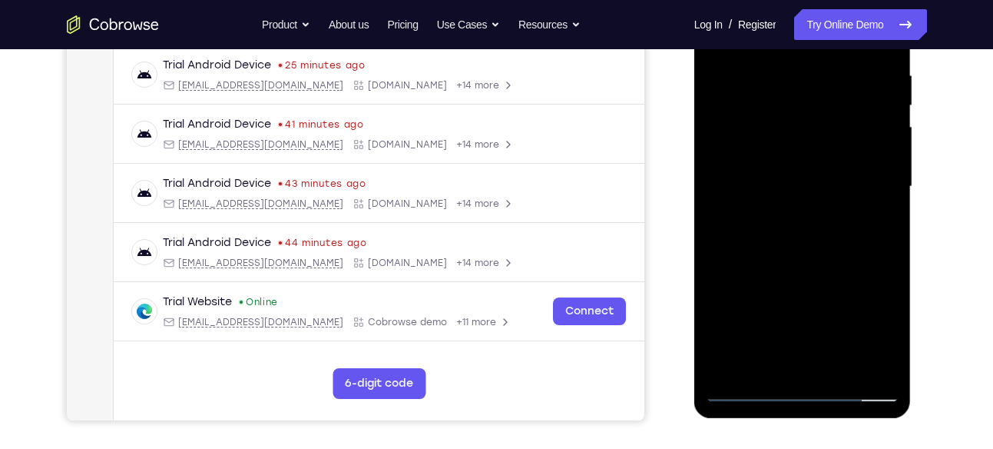
scroll to position [295, 0]
click at [842, 366] on div at bounding box center [803, 186] width 194 height 430
click at [795, 267] on div at bounding box center [803, 186] width 194 height 430
drag, startPoint x: 795, startPoint y: 267, endPoint x: 859, endPoint y: 143, distance: 139.5
click at [859, 143] on div at bounding box center [803, 186] width 194 height 430
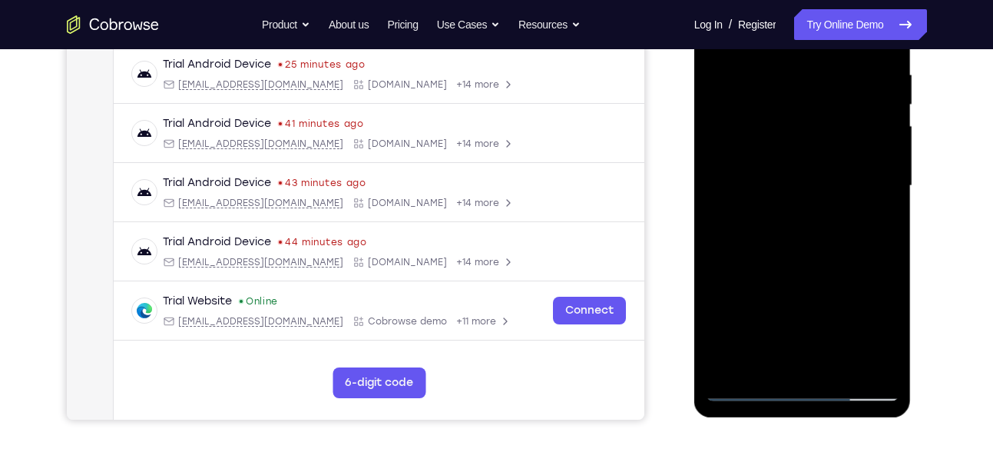
drag, startPoint x: 787, startPoint y: 359, endPoint x: 840, endPoint y: 107, distance: 257.6
click at [840, 107] on div at bounding box center [803, 186] width 194 height 430
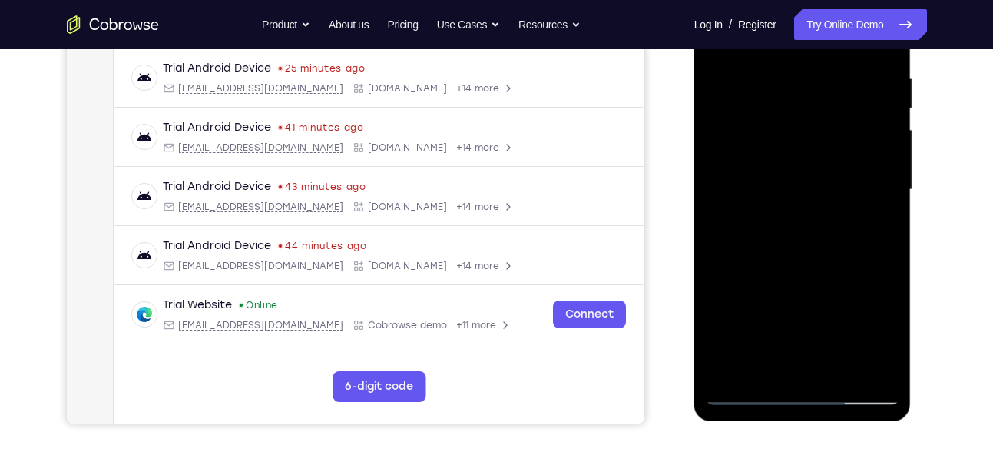
drag, startPoint x: 817, startPoint y: 319, endPoint x: 796, endPoint y: 124, distance: 196.2
click at [796, 124] on div at bounding box center [803, 190] width 194 height 430
click at [873, 138] on div at bounding box center [803, 190] width 194 height 430
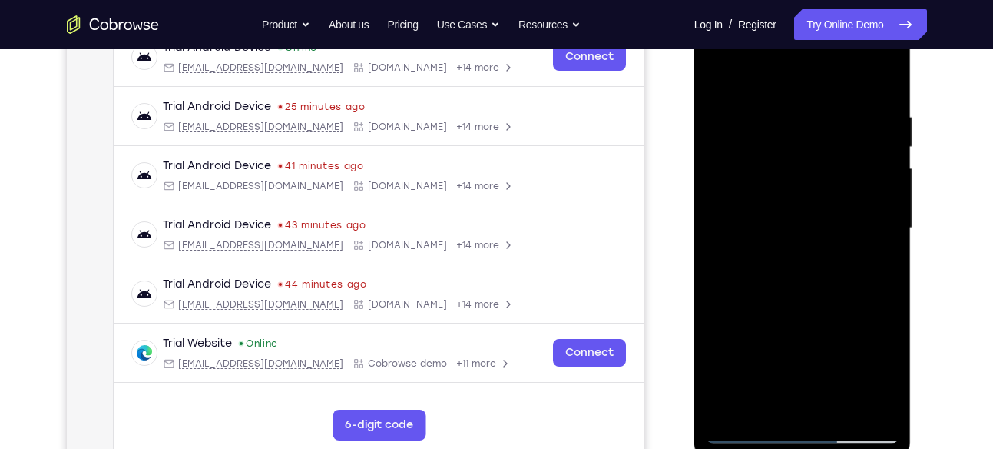
drag, startPoint x: 846, startPoint y: 104, endPoint x: 886, endPoint y: 127, distance: 46.8
click at [846, 104] on div at bounding box center [803, 228] width 194 height 430
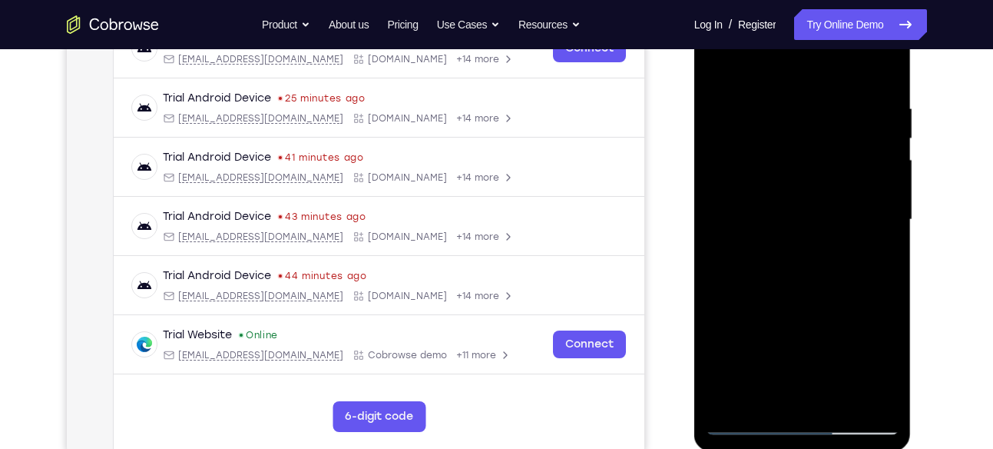
click at [785, 95] on div at bounding box center [803, 220] width 194 height 430
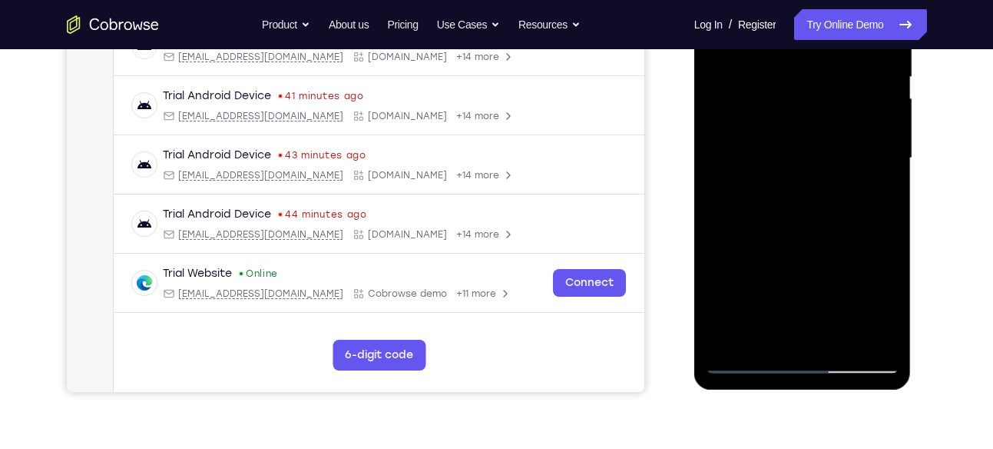
scroll to position [229, 0]
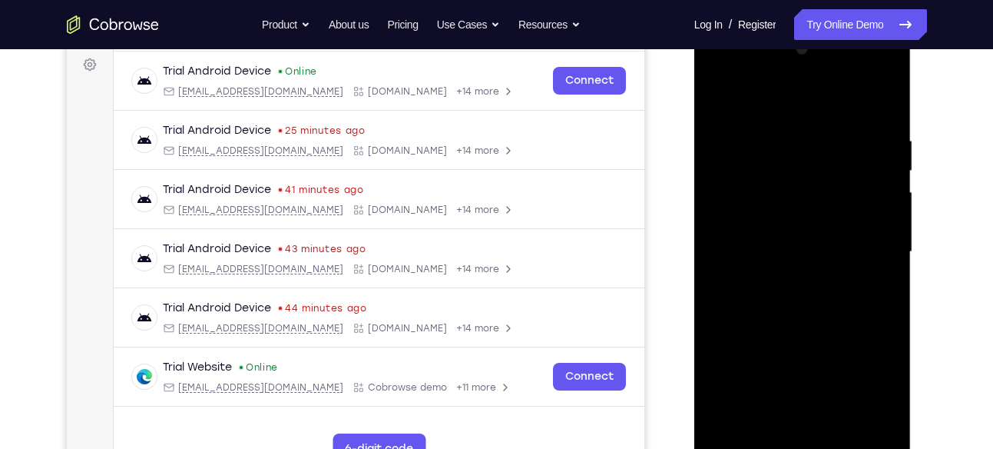
click at [717, 94] on div at bounding box center [803, 252] width 194 height 430
click at [719, 98] on div at bounding box center [803, 252] width 194 height 430
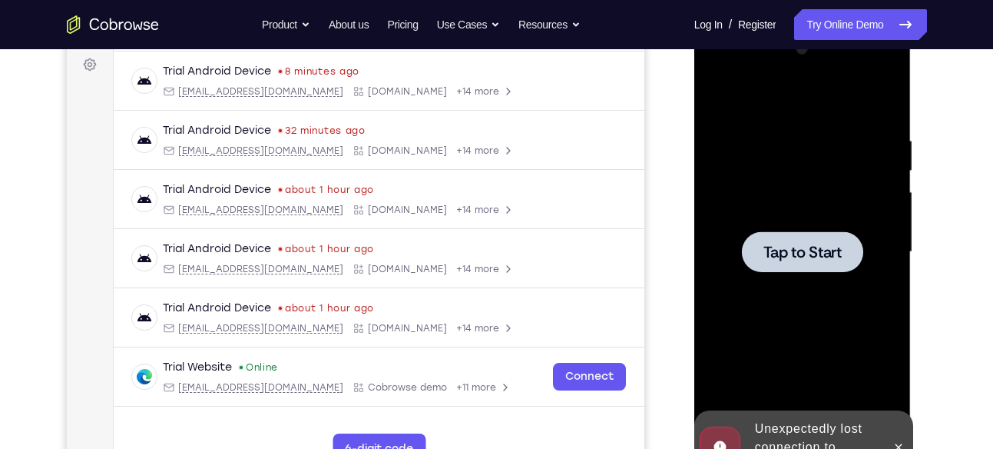
click at [847, 245] on div at bounding box center [802, 251] width 121 height 41
